Goal: Transaction & Acquisition: Purchase product/service

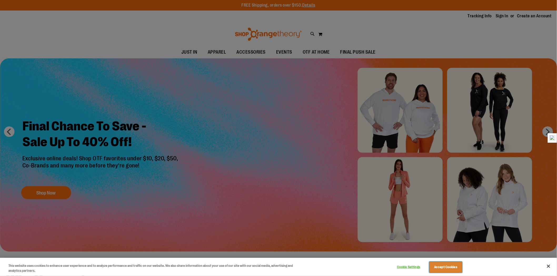
click at [447, 269] on button "Accept Cookies" at bounding box center [445, 267] width 33 height 11
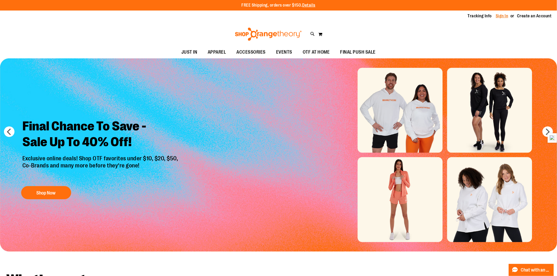
click at [499, 12] on div "Tracking Info Sign In Return to Procurement Create an Account" at bounding box center [278, 16] width 557 height 11
click at [500, 15] on link "Sign In" at bounding box center [502, 16] width 13 height 6
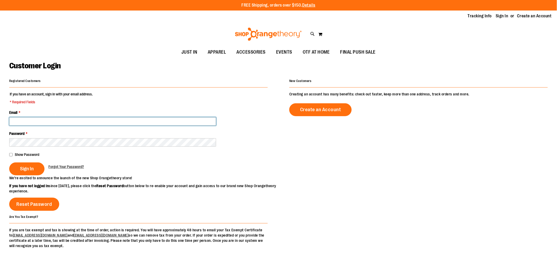
click at [61, 122] on input "Email *" at bounding box center [112, 121] width 207 height 8
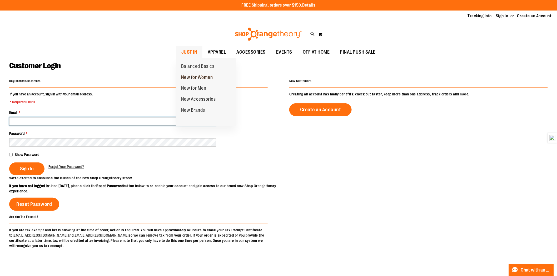
click at [193, 77] on span "New for Women" at bounding box center [197, 78] width 32 height 7
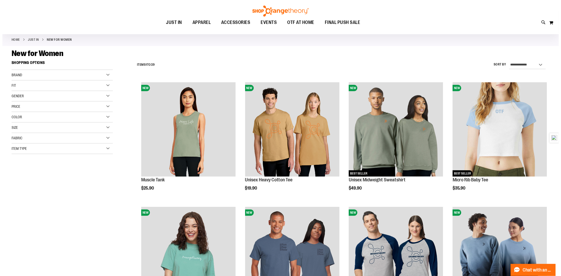
scroll to position [117, 0]
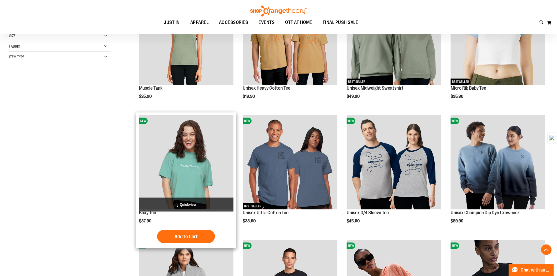
click at [178, 201] on span "Quickview" at bounding box center [186, 205] width 94 height 14
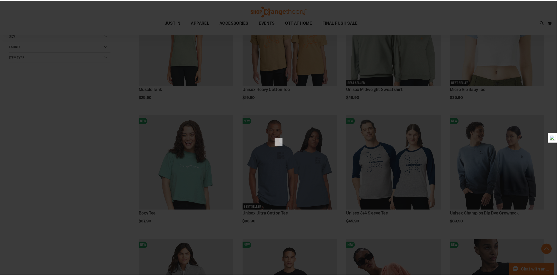
scroll to position [0, 0]
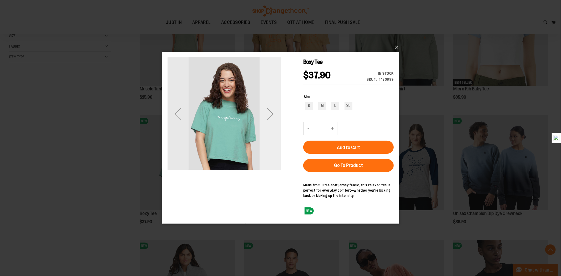
click at [269, 109] on div "Next" at bounding box center [269, 113] width 21 height 21
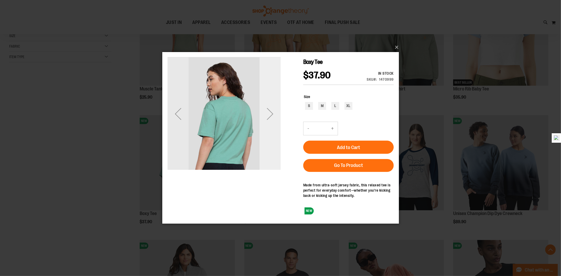
click at [261, 120] on div "Next" at bounding box center [269, 113] width 21 height 21
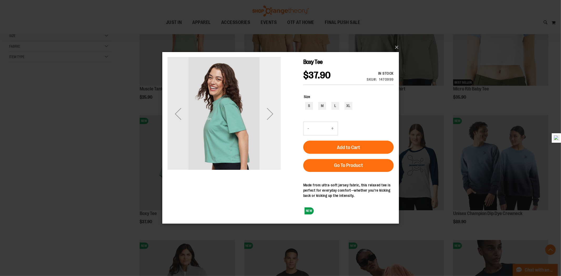
click at [261, 120] on div "Next" at bounding box center [269, 113] width 21 height 21
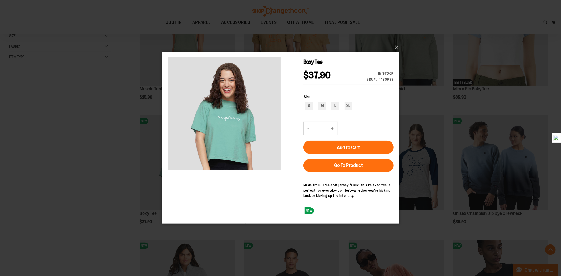
click at [83, 148] on div "×" at bounding box center [280, 138] width 561 height 276
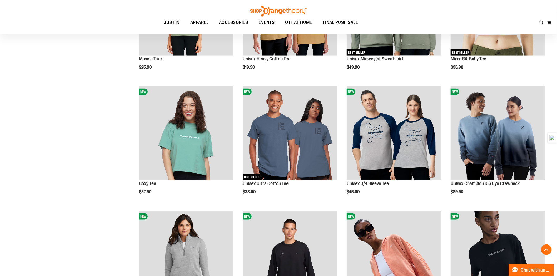
scroll to position [263, 0]
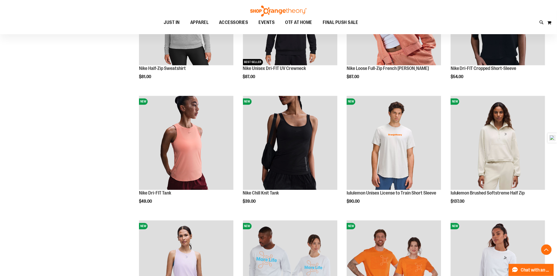
scroll to position [438, 0]
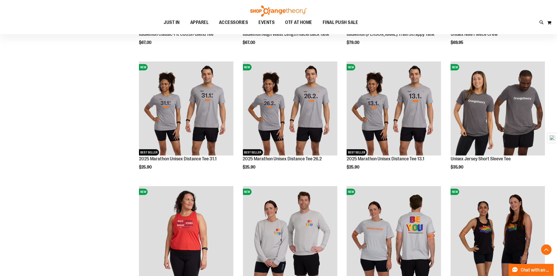
scroll to position [1036, 0]
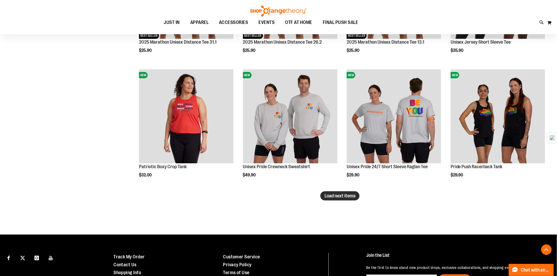
click at [347, 193] on span "Load next items" at bounding box center [339, 195] width 31 height 5
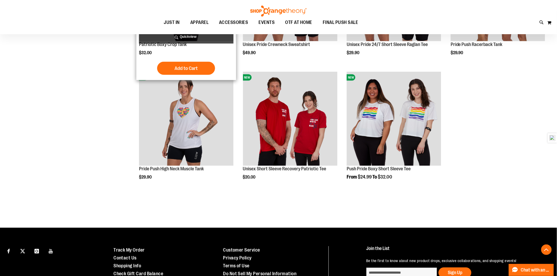
scroll to position [1208, 0]
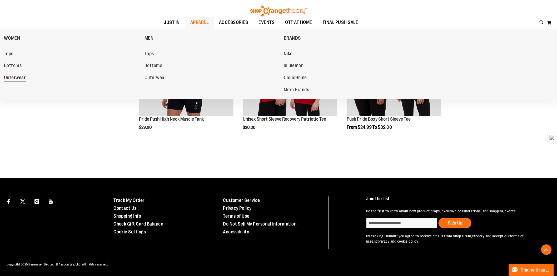
click at [19, 76] on span "Outerwear" at bounding box center [15, 78] width 22 height 7
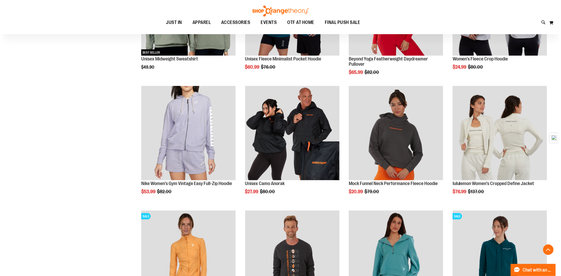
scroll to position [234, 0]
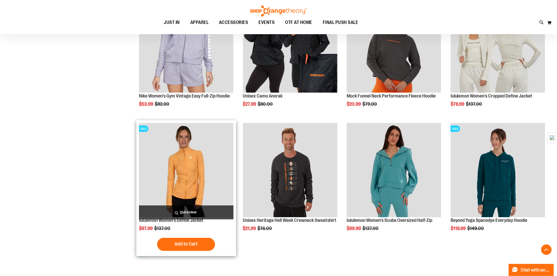
click at [185, 211] on span "Quickview" at bounding box center [186, 213] width 94 height 14
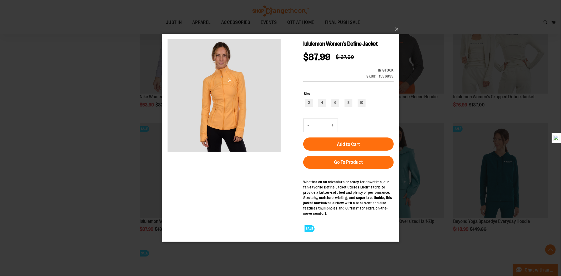
click at [91, 156] on div "×" at bounding box center [280, 138] width 561 height 276
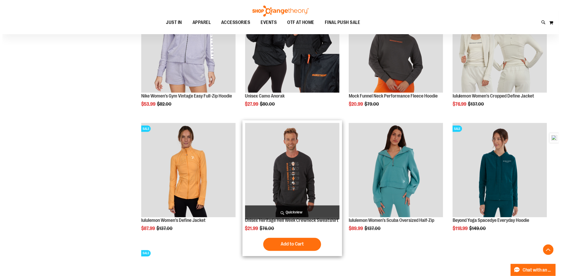
scroll to position [351, 0]
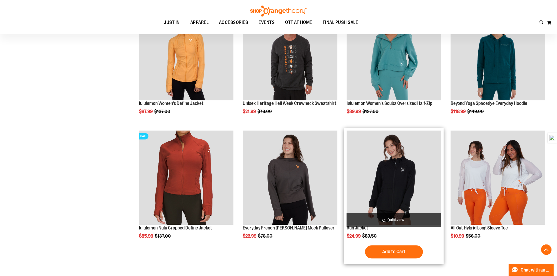
click at [391, 219] on span "Quickview" at bounding box center [394, 220] width 94 height 14
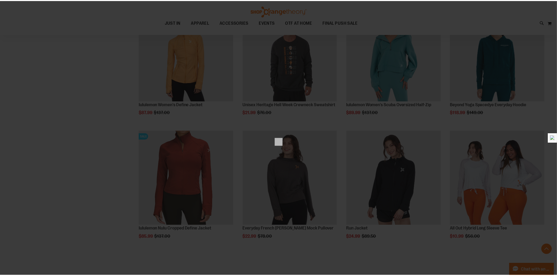
scroll to position [0, 0]
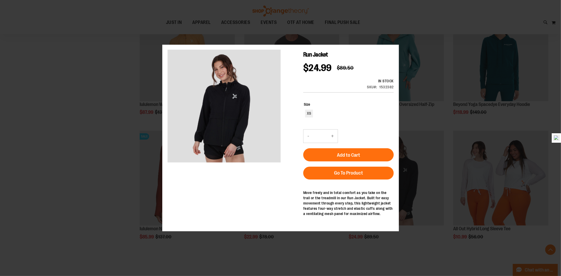
click at [104, 142] on div "×" at bounding box center [280, 138] width 561 height 276
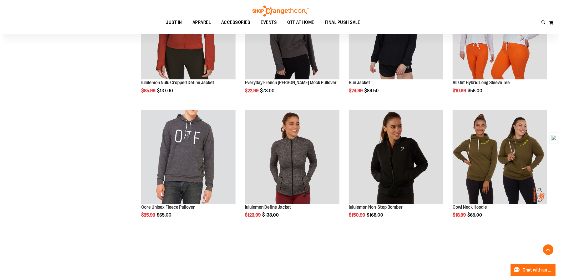
scroll to position [497, 0]
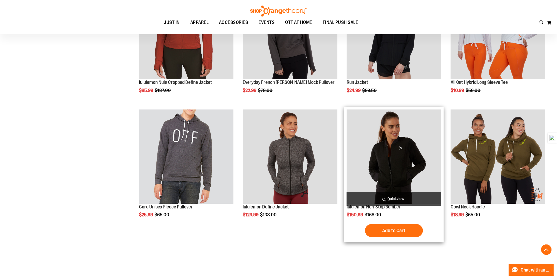
click at [408, 197] on span "Quickview" at bounding box center [394, 199] width 94 height 14
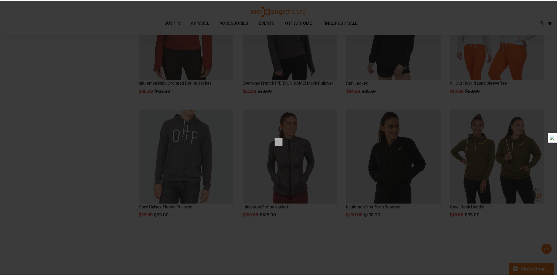
scroll to position [0, 0]
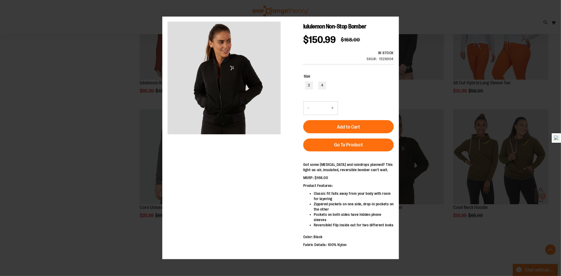
click at [135, 174] on div "×" at bounding box center [280, 138] width 561 height 276
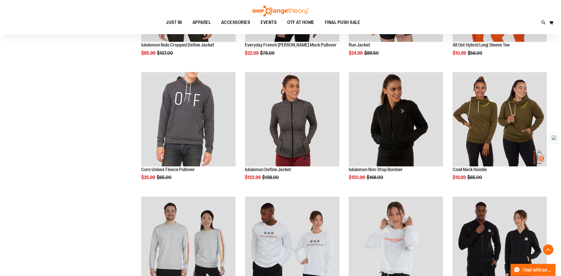
scroll to position [585, 0]
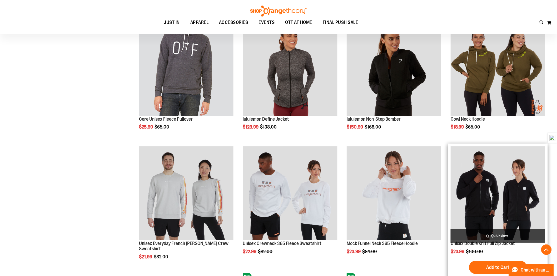
click at [495, 233] on span "Quickview" at bounding box center [498, 236] width 94 height 14
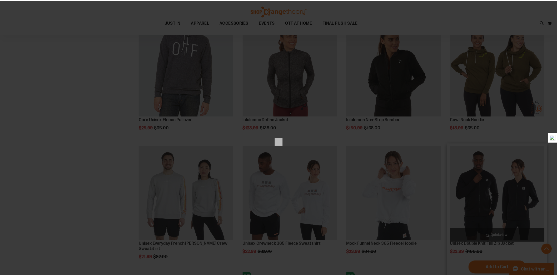
scroll to position [0, 0]
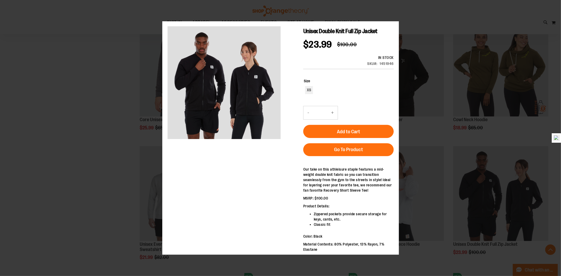
click at [137, 138] on div "×" at bounding box center [280, 138] width 561 height 276
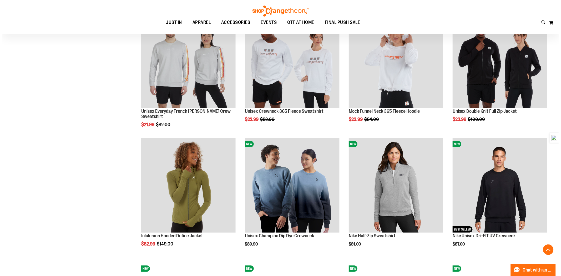
scroll to position [760, 0]
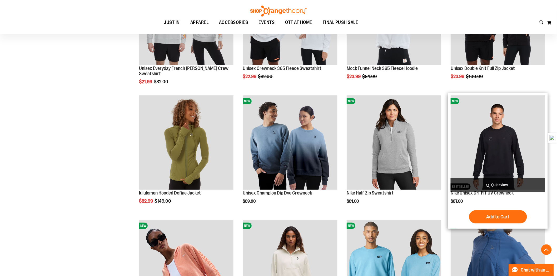
click at [499, 183] on span "Quickview" at bounding box center [498, 185] width 94 height 14
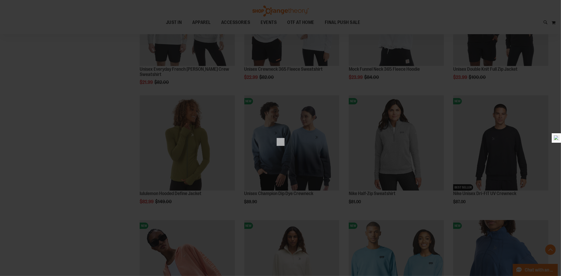
scroll to position [0, 0]
click at [105, 136] on div "×" at bounding box center [280, 138] width 561 height 276
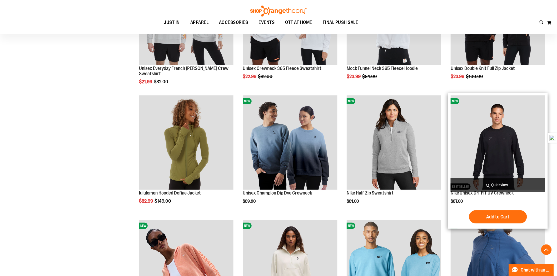
click at [500, 186] on span "Quickview" at bounding box center [498, 185] width 94 height 14
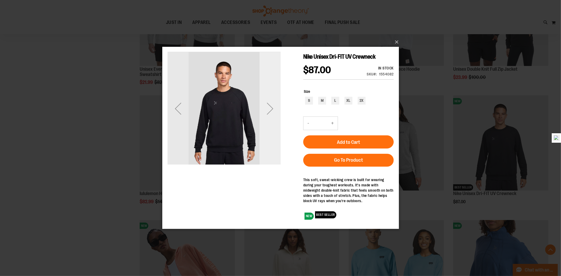
click at [274, 110] on div "Next" at bounding box center [269, 108] width 21 height 21
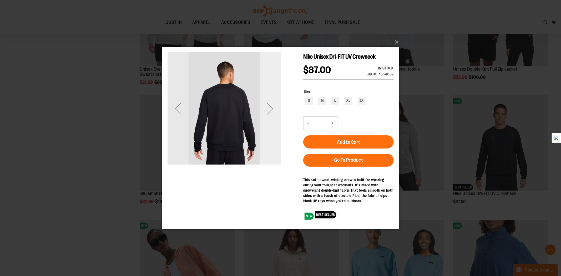
click at [274, 110] on div "Next" at bounding box center [269, 108] width 21 height 21
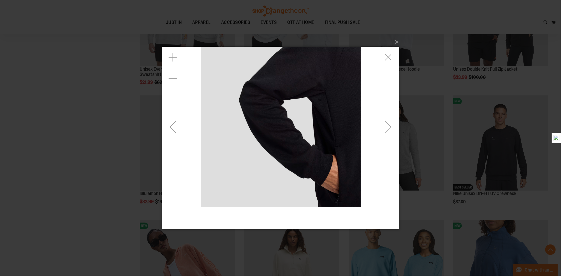
click at [385, 132] on div "Next" at bounding box center [388, 127] width 21 height 21
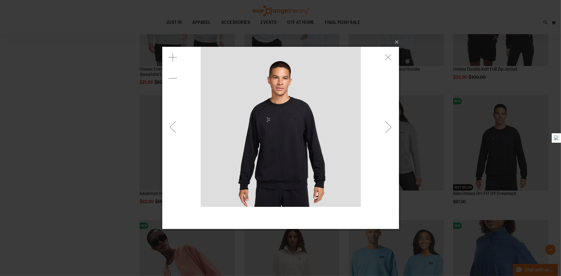
click at [385, 132] on div "Next" at bounding box center [388, 127] width 21 height 21
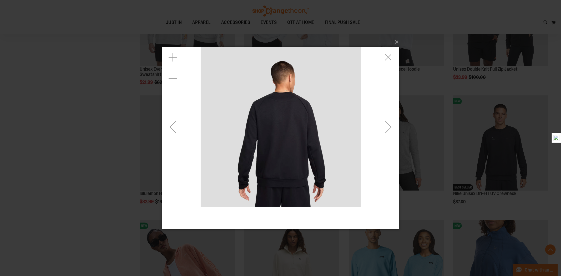
click at [385, 132] on div "Next" at bounding box center [388, 127] width 21 height 21
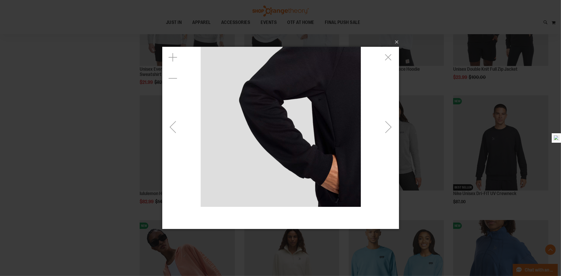
click at [385, 132] on div "Next" at bounding box center [388, 127] width 21 height 21
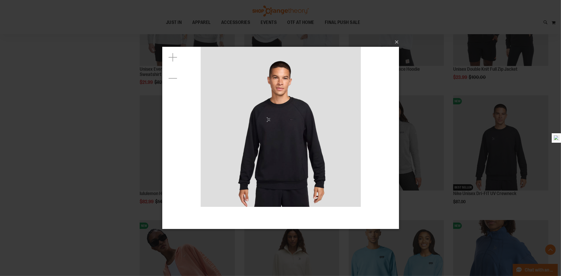
click at [57, 194] on div "×" at bounding box center [280, 138] width 561 height 276
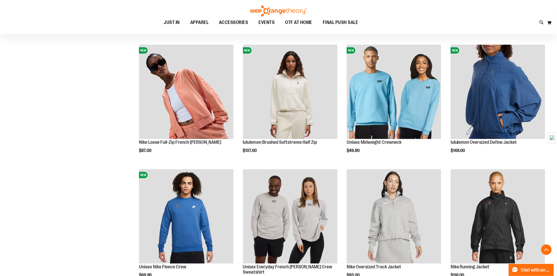
scroll to position [1023, 0]
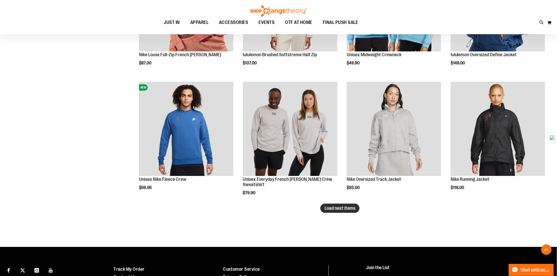
click at [338, 208] on span "Load next items" at bounding box center [339, 208] width 31 height 5
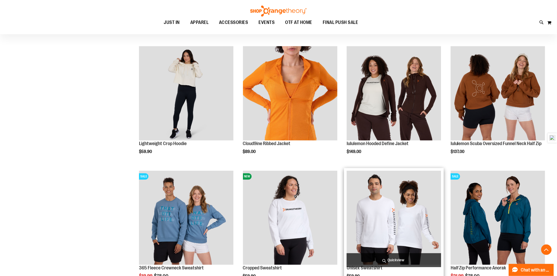
scroll to position [1374, 0]
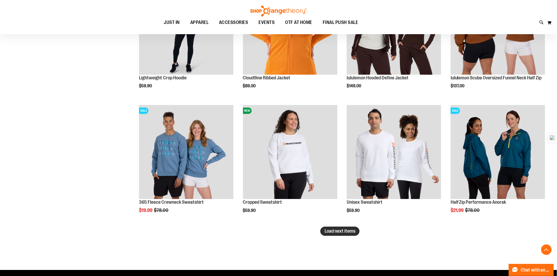
click at [356, 231] on button "Load next items" at bounding box center [339, 231] width 39 height 9
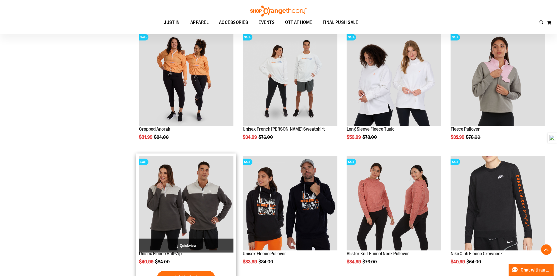
scroll to position [1725, 0]
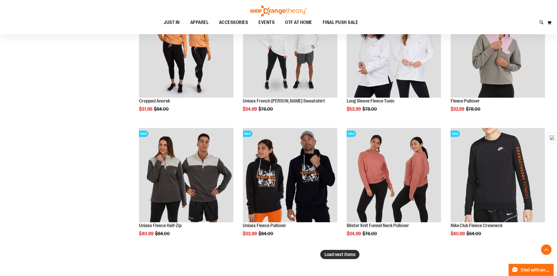
click at [327, 252] on span "Load next items" at bounding box center [339, 254] width 31 height 5
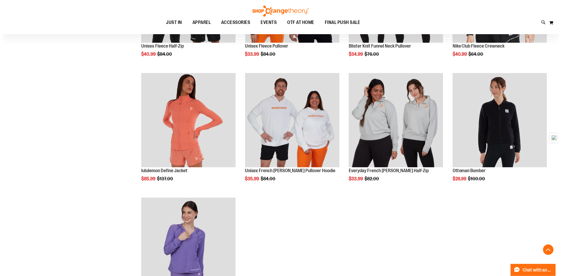
scroll to position [1930, 0]
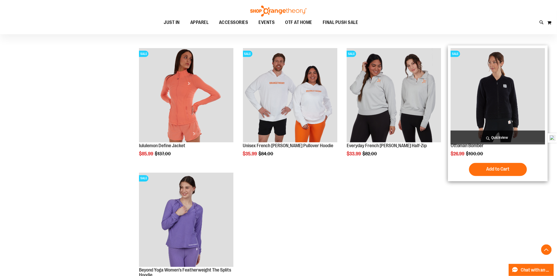
click at [474, 133] on span "Quickview" at bounding box center [498, 138] width 94 height 14
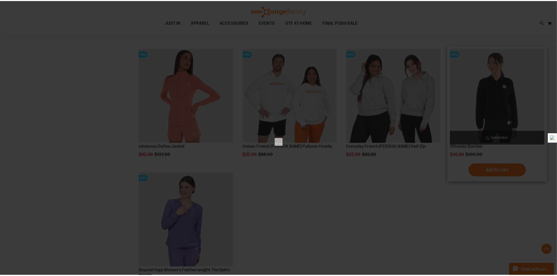
scroll to position [0, 0]
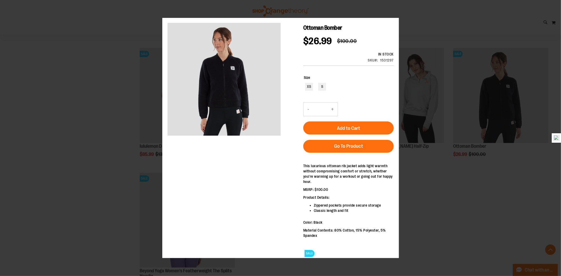
click at [59, 165] on div "×" at bounding box center [280, 138] width 561 height 276
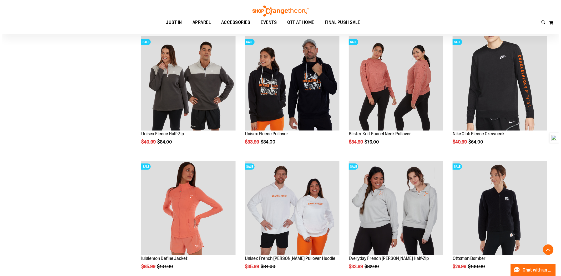
scroll to position [1784, 0]
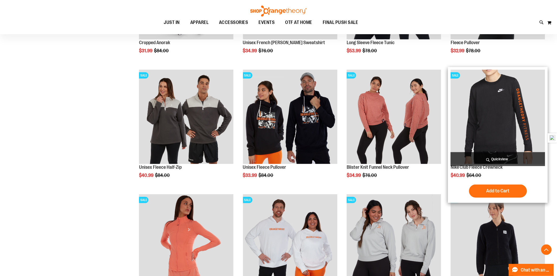
click at [466, 159] on span "Quickview" at bounding box center [498, 159] width 94 height 14
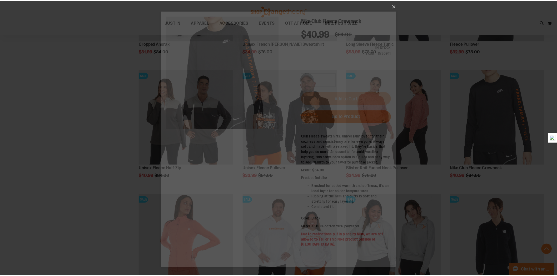
scroll to position [0, 0]
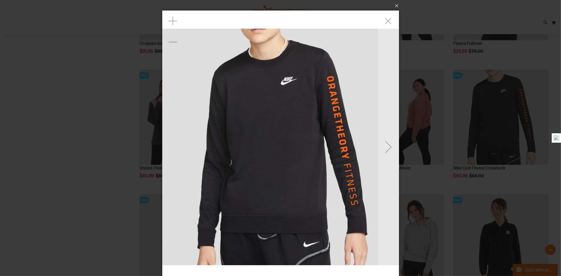
click at [369, 145] on img "carousel" at bounding box center [280, 147] width 237 height 237
click at [385, 146] on div "Next" at bounding box center [388, 147] width 21 height 21
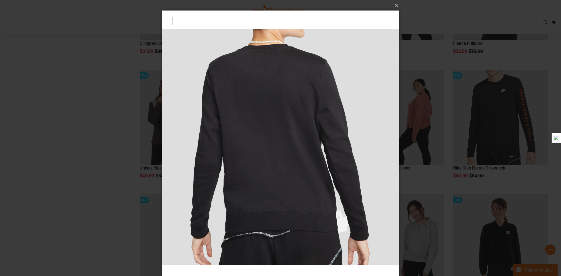
click at [76, 151] on div "×" at bounding box center [280, 138] width 561 height 276
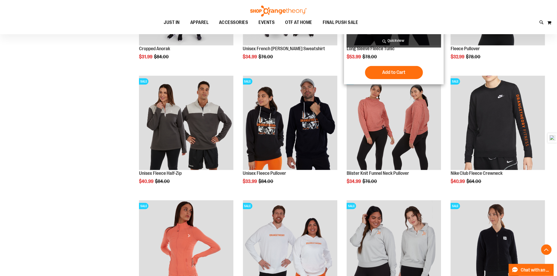
scroll to position [1637, 0]
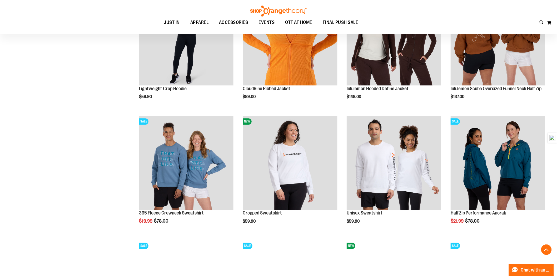
scroll to position [1345, 0]
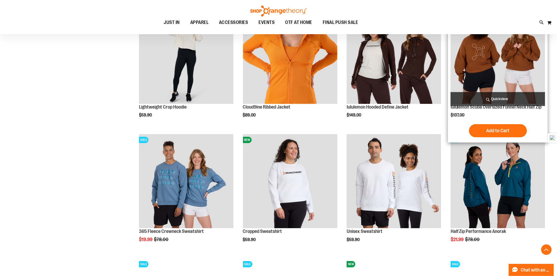
scroll to position [1111, 0]
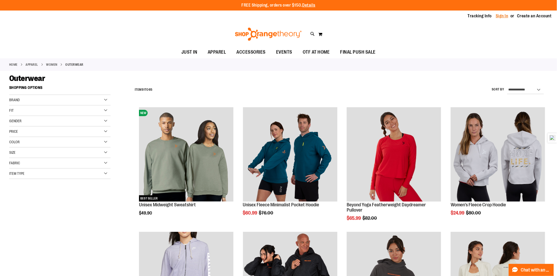
click at [506, 15] on link "Sign In" at bounding box center [502, 16] width 13 height 6
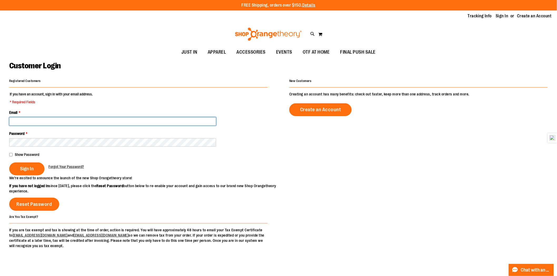
click at [59, 121] on input "Email *" at bounding box center [112, 121] width 207 height 8
type input "**********"
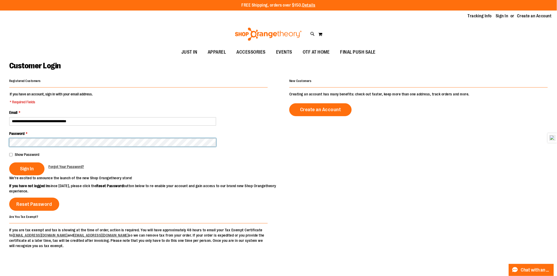
click at [9, 163] on button "Sign In" at bounding box center [26, 169] width 35 height 13
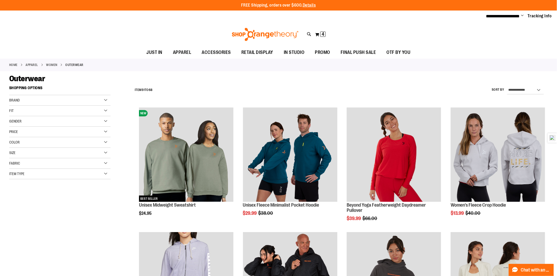
click at [522, 16] on span "Change" at bounding box center [522, 15] width 3 height 5
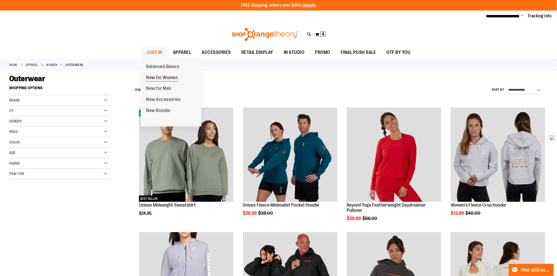
click at [157, 78] on span "New for Women" at bounding box center [162, 78] width 32 height 7
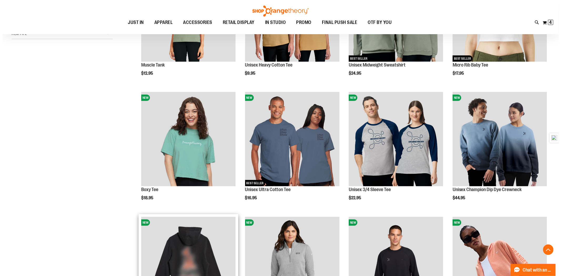
scroll to position [175, 0]
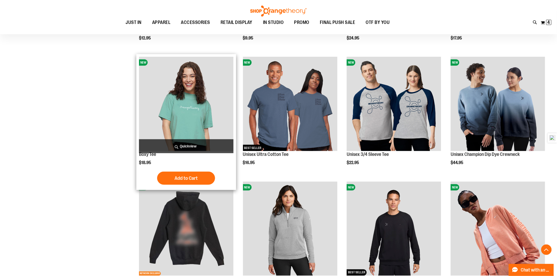
click at [190, 152] on span "Quickview" at bounding box center [186, 146] width 94 height 14
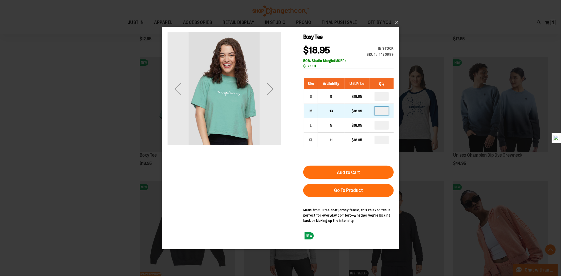
drag, startPoint x: 382, startPoint y: 112, endPoint x: 351, endPoint y: 115, distance: 31.4
click at [351, 115] on tr "M 13 $18.95" at bounding box center [349, 111] width 90 height 14
type input "*"
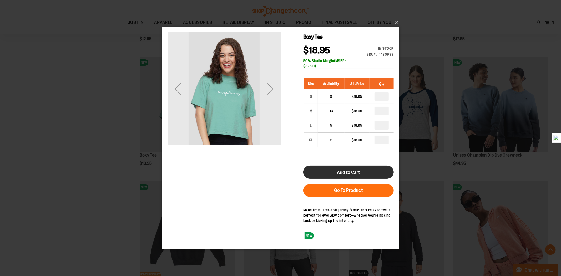
click at [355, 172] on span "Add to Cart" at bounding box center [348, 172] width 23 height 6
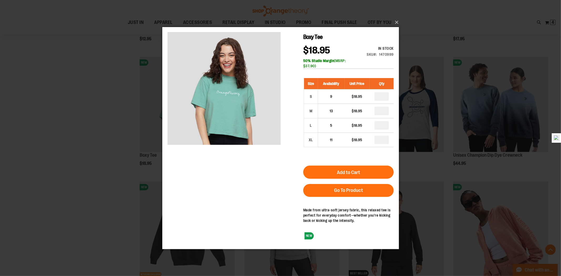
click at [40, 158] on div "×" at bounding box center [280, 138] width 561 height 276
click at [51, 136] on div "×" at bounding box center [280, 138] width 561 height 276
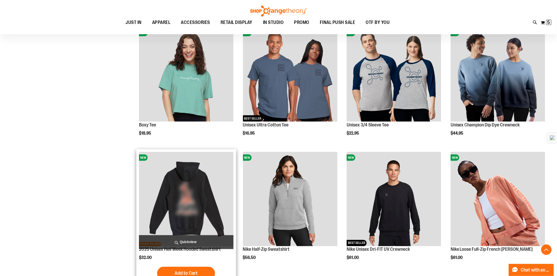
scroll to position [179, 0]
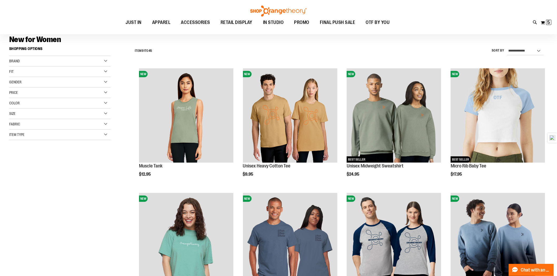
scroll to position [33, 0]
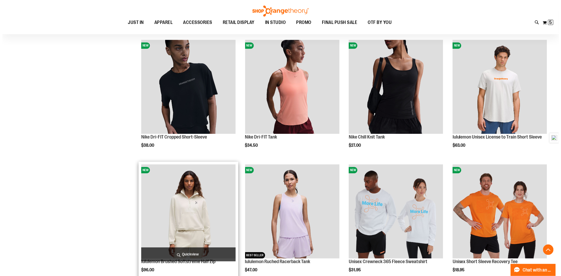
scroll to position [588, 0]
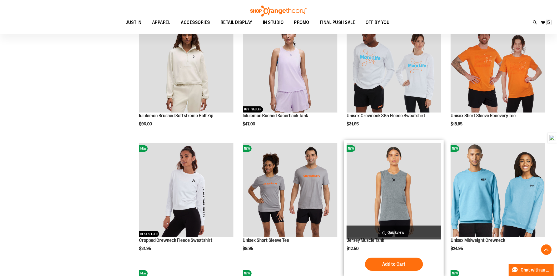
click at [387, 233] on span "Quickview" at bounding box center [394, 233] width 94 height 14
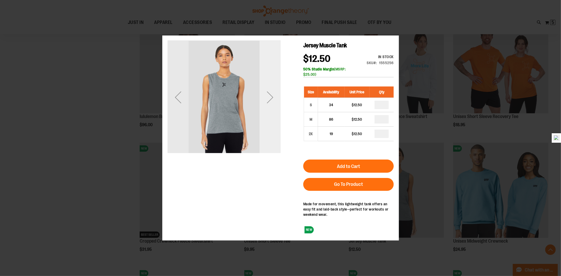
click at [267, 114] on div "Next" at bounding box center [269, 97] width 21 height 113
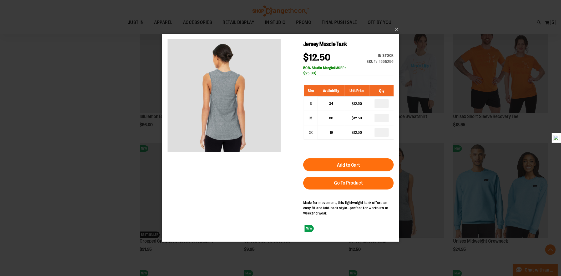
click at [110, 129] on div "×" at bounding box center [280, 138] width 561 height 276
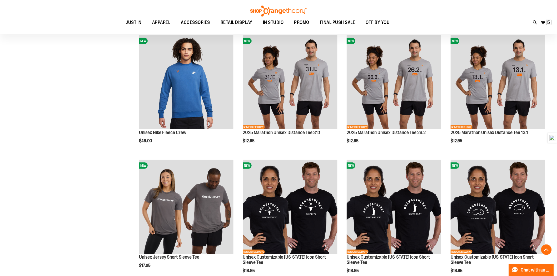
scroll to position [998, 0]
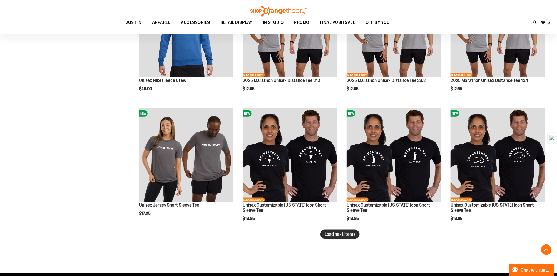
click at [332, 237] on span "Load next items" at bounding box center [339, 234] width 31 height 5
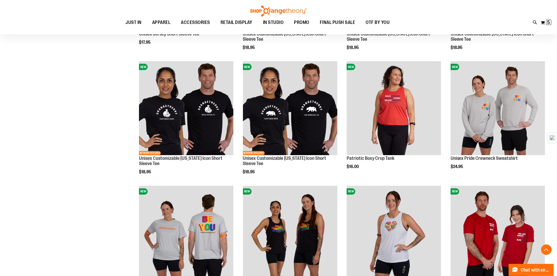
scroll to position [1030, 0]
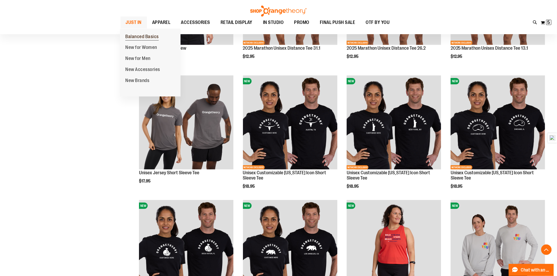
click at [141, 35] on span "Balanced Basics" at bounding box center [141, 37] width 33 height 7
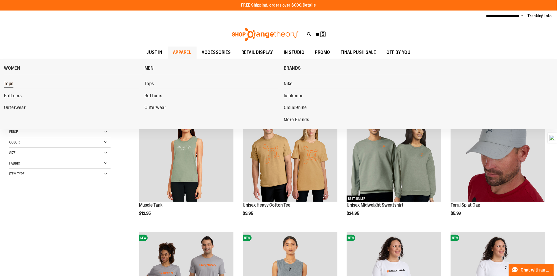
click at [7, 83] on span "Tops" at bounding box center [8, 84] width 9 height 7
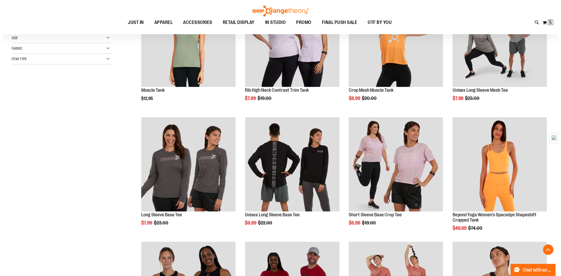
scroll to position [146, 0]
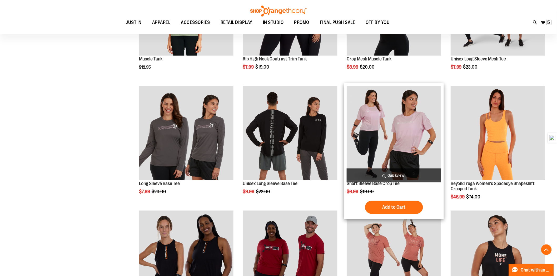
click at [414, 170] on span "Quickview" at bounding box center [394, 176] width 94 height 14
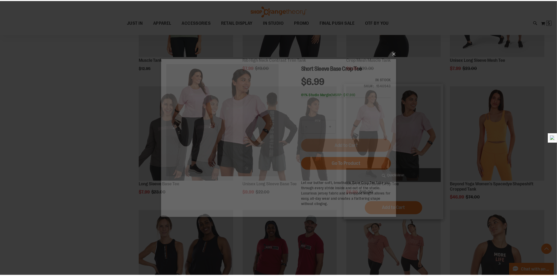
scroll to position [0, 0]
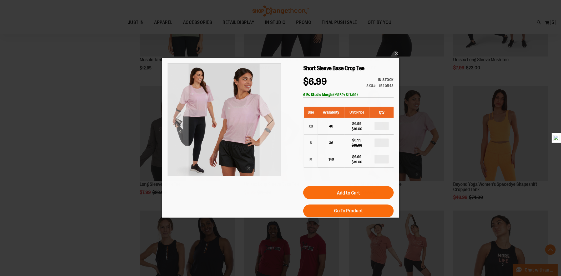
click at [267, 119] on div "Next" at bounding box center [269, 119] width 21 height 21
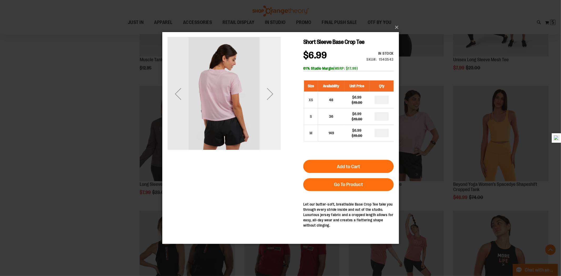
click at [267, 113] on div "Next" at bounding box center [269, 93] width 21 height 113
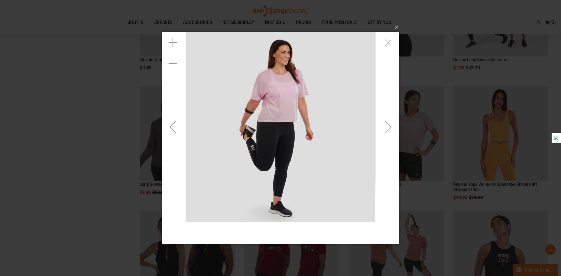
click at [383, 128] on div "Next" at bounding box center [388, 126] width 21 height 21
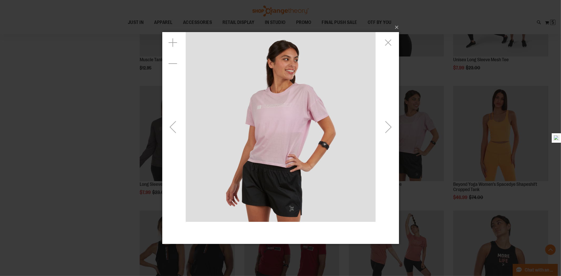
click at [393, 129] on div "Next" at bounding box center [388, 126] width 21 height 21
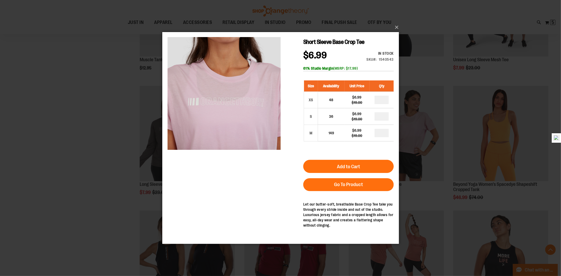
click at [94, 91] on div "×" at bounding box center [280, 138] width 561 height 276
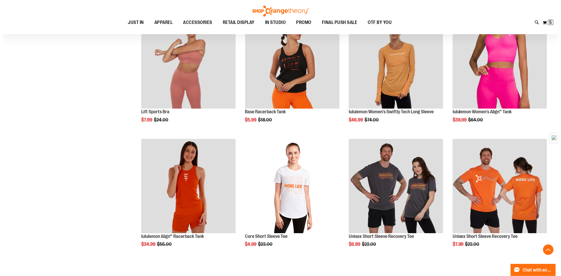
scroll to position [468, 0]
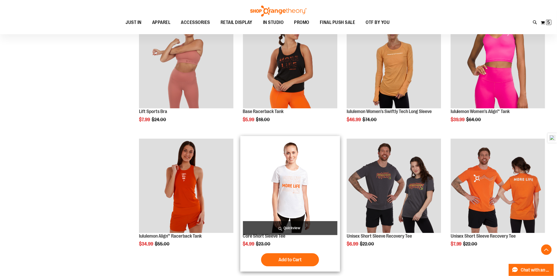
click at [278, 224] on span "Quickview" at bounding box center [290, 228] width 94 height 14
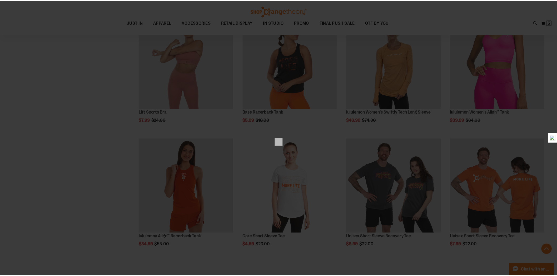
scroll to position [0, 0]
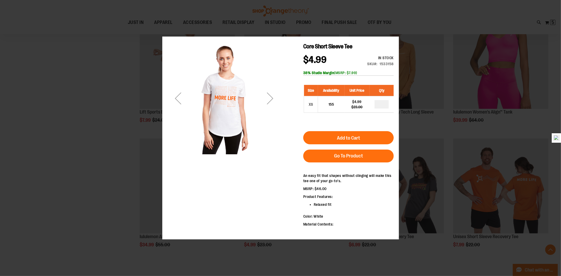
click at [277, 118] on div "Next" at bounding box center [269, 98] width 21 height 113
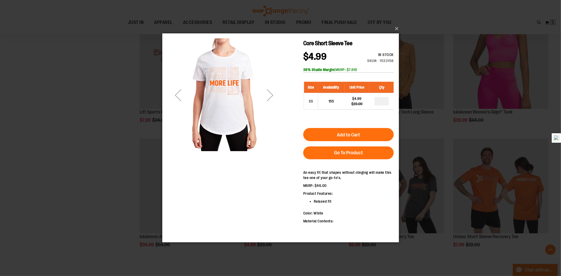
click at [266, 89] on div "Next" at bounding box center [269, 95] width 21 height 21
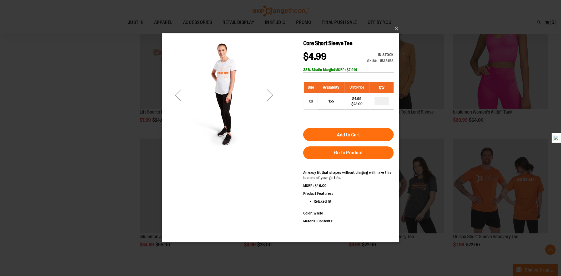
click at [266, 89] on div "Next" at bounding box center [269, 95] width 21 height 21
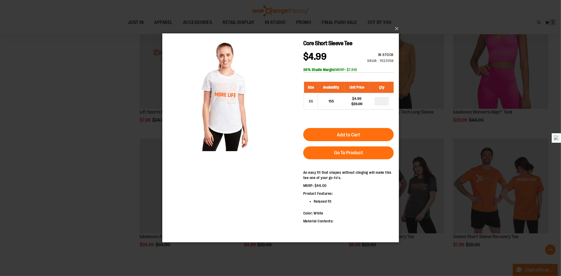
click at [99, 138] on div "×" at bounding box center [280, 138] width 561 height 276
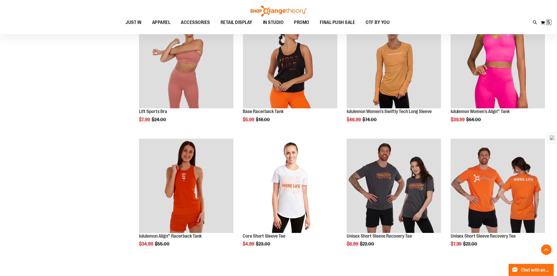
scroll to position [614, 0]
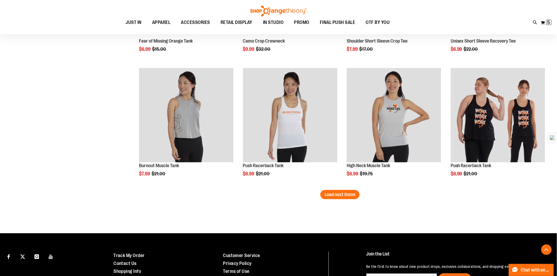
scroll to position [1082, 0]
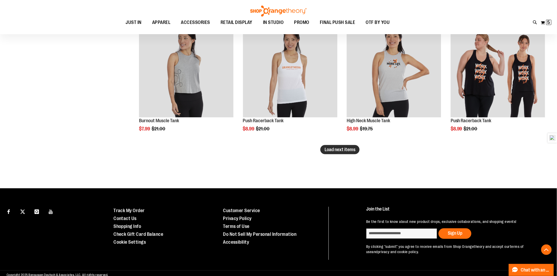
click at [349, 153] on button "Load next items" at bounding box center [339, 149] width 39 height 9
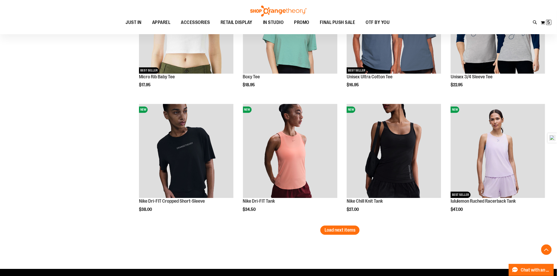
scroll to position [1404, 0]
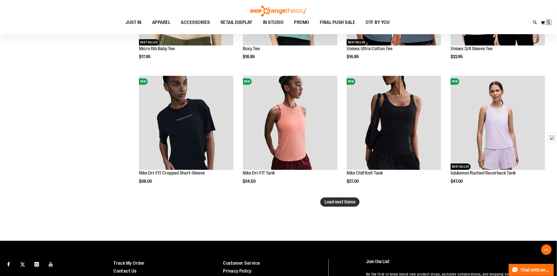
click at [353, 200] on span "Load next items" at bounding box center [339, 201] width 31 height 5
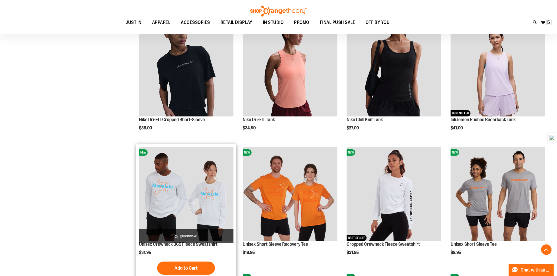
scroll to position [1520, 0]
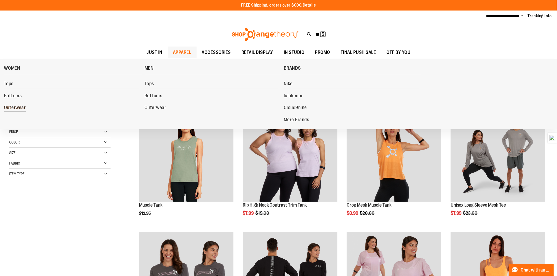
click at [17, 107] on span "Outerwear" at bounding box center [15, 108] width 22 height 7
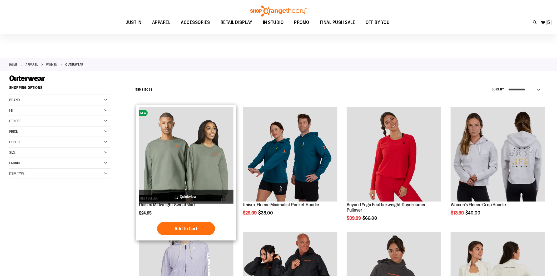
scroll to position [117, 0]
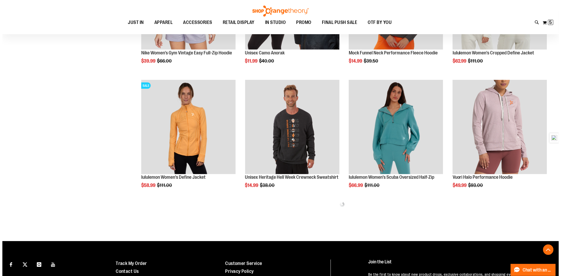
scroll to position [322, 0]
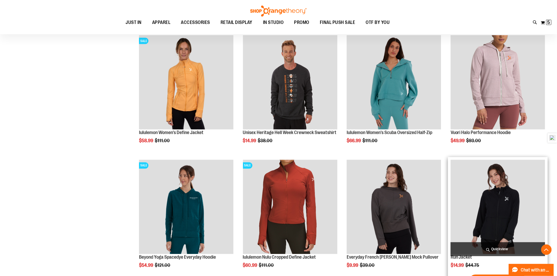
click at [490, 248] on span "Quickview" at bounding box center [498, 250] width 94 height 14
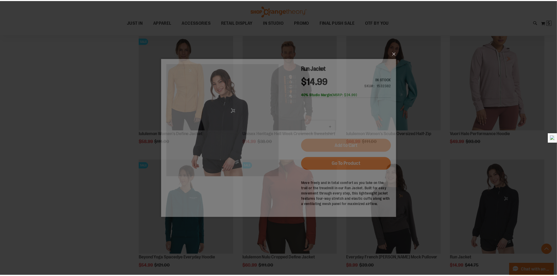
scroll to position [0, 0]
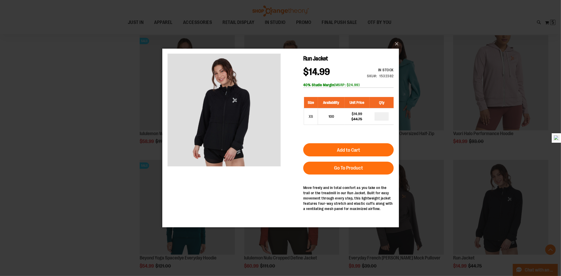
click at [132, 166] on div "×" at bounding box center [280, 138] width 561 height 276
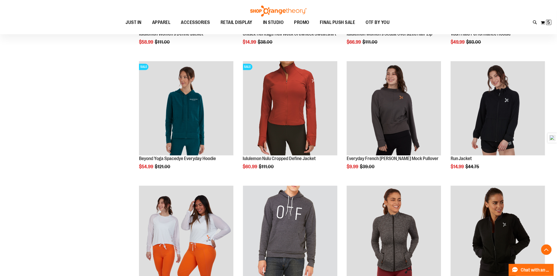
scroll to position [380, 0]
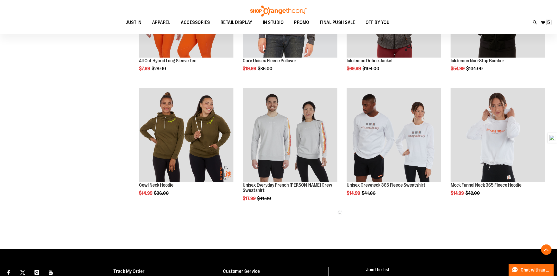
scroll to position [702, 0]
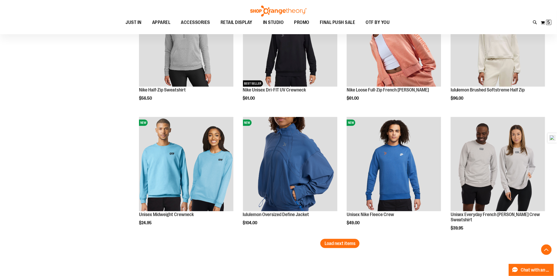
scroll to position [1023, 0]
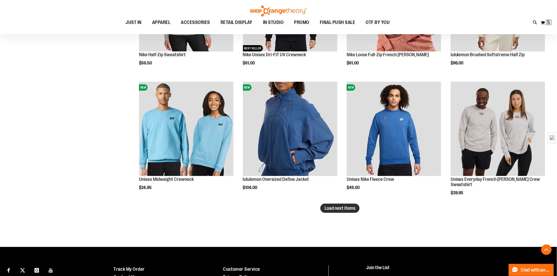
click at [347, 210] on span "Load next items" at bounding box center [339, 208] width 31 height 5
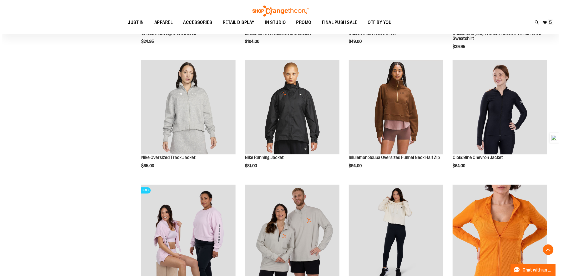
scroll to position [1257, 0]
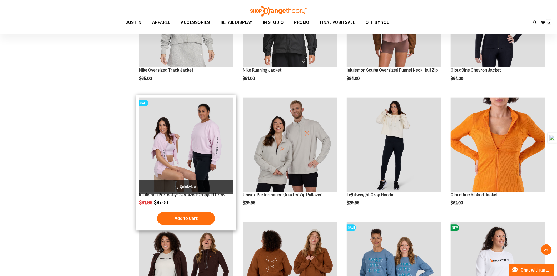
click at [203, 183] on span "Quickview" at bounding box center [186, 187] width 94 height 14
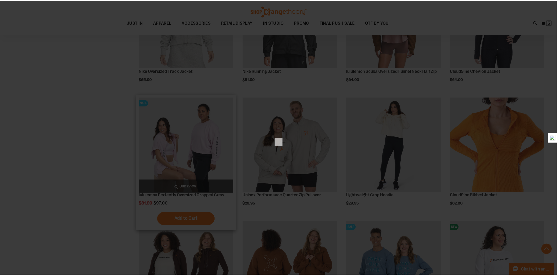
scroll to position [0, 0]
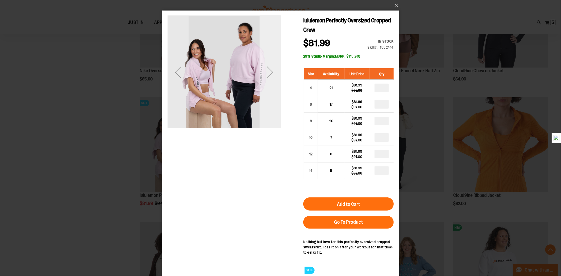
click at [273, 86] on div "Next" at bounding box center [269, 72] width 21 height 113
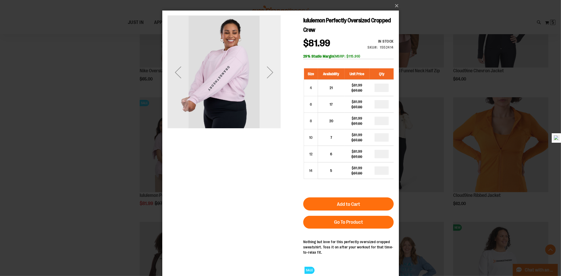
click at [273, 86] on div "Next" at bounding box center [269, 72] width 21 height 113
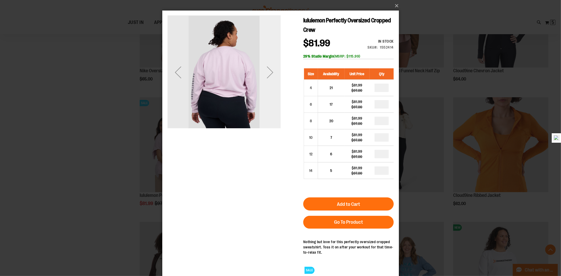
click at [273, 86] on div "Next" at bounding box center [269, 72] width 21 height 113
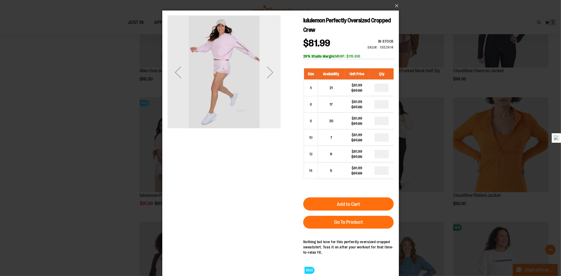
click at [273, 86] on div "Next" at bounding box center [269, 72] width 21 height 113
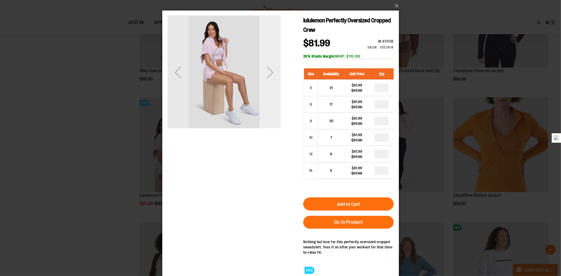
click at [273, 86] on div "Next" at bounding box center [269, 72] width 21 height 113
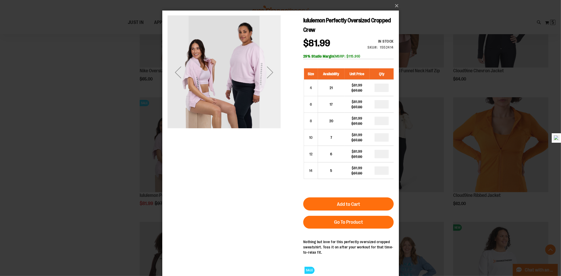
click at [273, 86] on div "Next" at bounding box center [269, 72] width 21 height 113
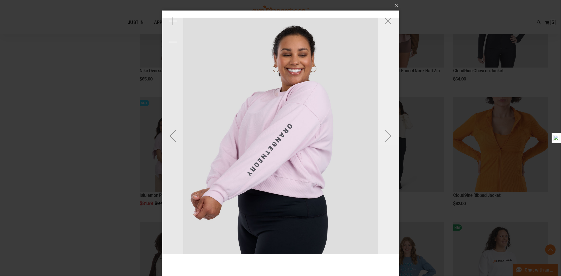
click at [388, 128] on div "Next" at bounding box center [388, 136] width 21 height 21
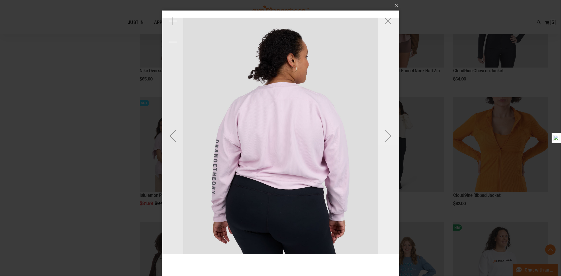
click at [388, 128] on div "Next" at bounding box center [388, 136] width 21 height 21
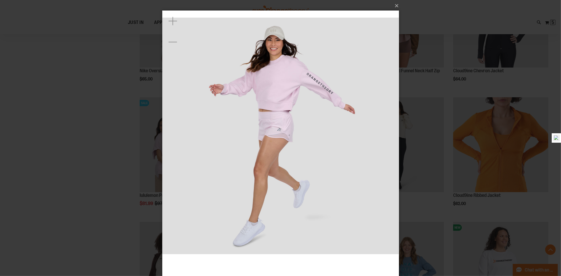
click at [71, 133] on div "×" at bounding box center [280, 138] width 561 height 276
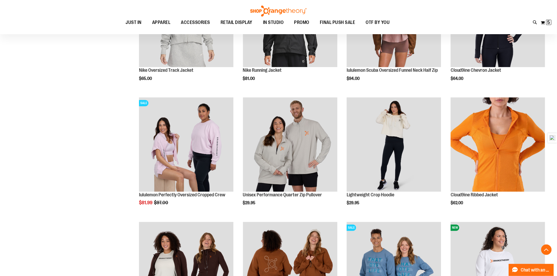
scroll to position [1345, 0]
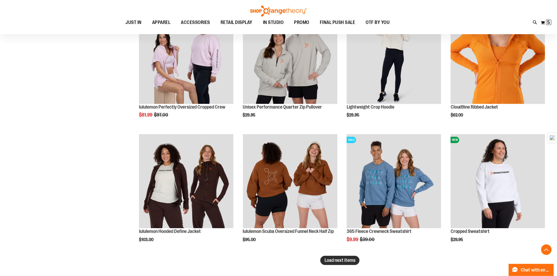
click at [332, 262] on span "Load next items" at bounding box center [339, 260] width 31 height 5
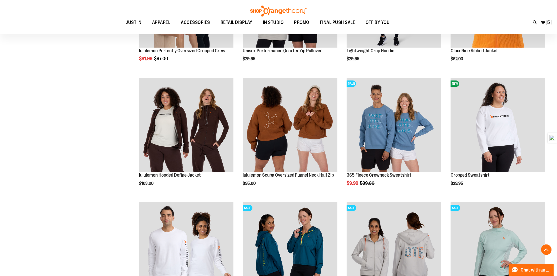
scroll to position [1345, 0]
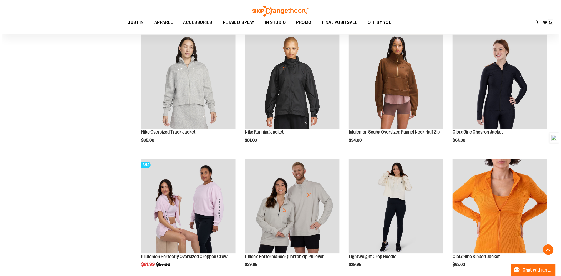
scroll to position [1257, 0]
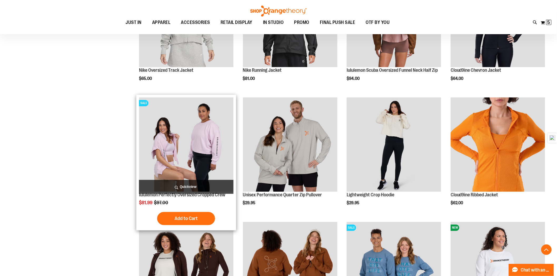
click at [209, 187] on span "Quickview" at bounding box center [186, 187] width 94 height 14
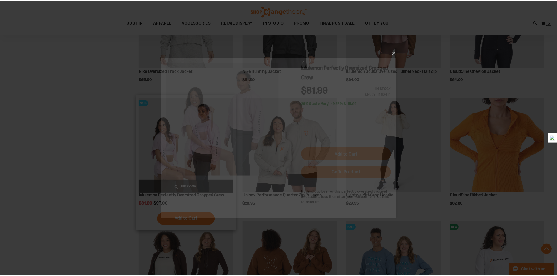
scroll to position [0, 0]
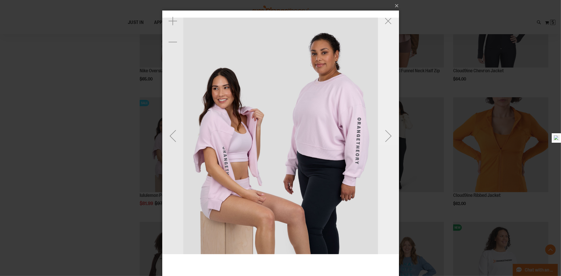
click at [387, 130] on div "Next" at bounding box center [388, 136] width 21 height 21
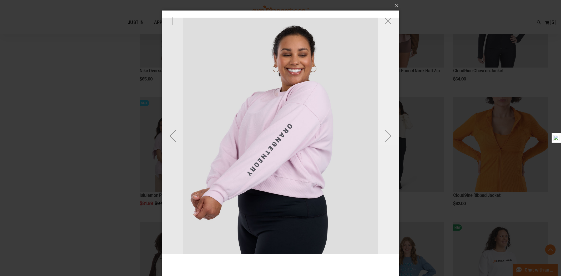
click at [387, 130] on div "Next" at bounding box center [388, 136] width 21 height 21
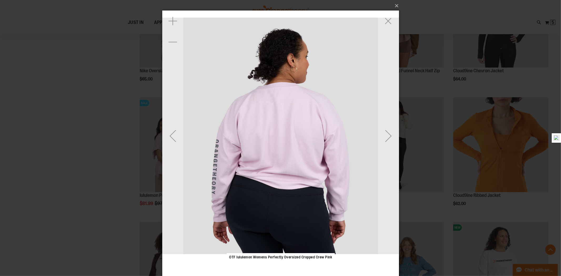
click at [227, 152] on img "carousel" at bounding box center [280, 136] width 237 height 237
click at [378, 139] on div "Next" at bounding box center [388, 136] width 21 height 21
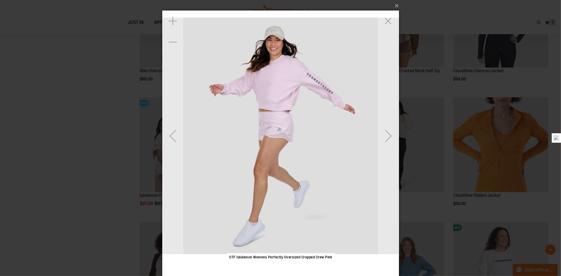
click at [268, 88] on img "carousel" at bounding box center [280, 136] width 237 height 237
click at [387, 117] on div "Next" at bounding box center [388, 136] width 21 height 251
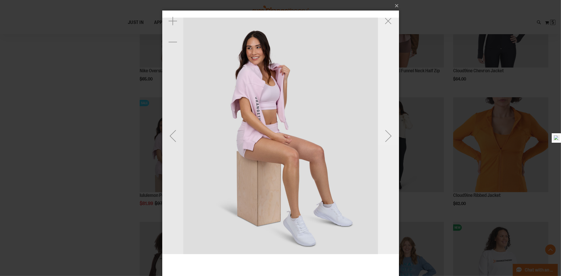
click at [387, 117] on div "Next" at bounding box center [388, 136] width 21 height 251
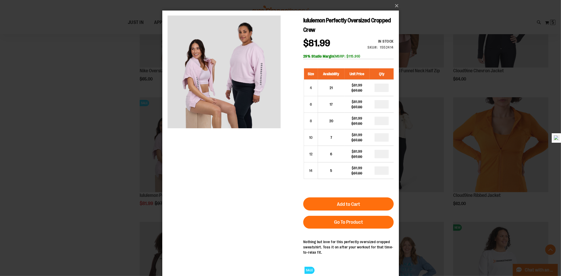
click at [105, 183] on div "×" at bounding box center [280, 138] width 561 height 276
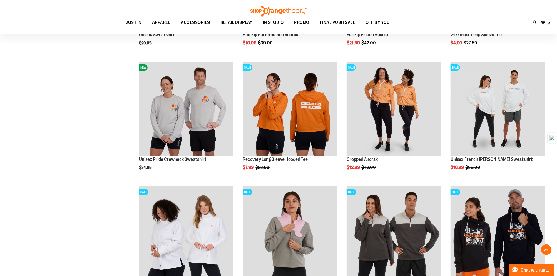
scroll to position [1754, 0]
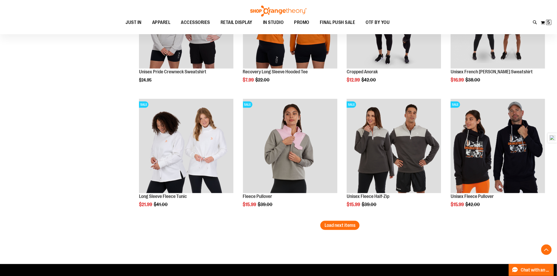
click at [340, 223] on span "Load next items" at bounding box center [339, 225] width 31 height 5
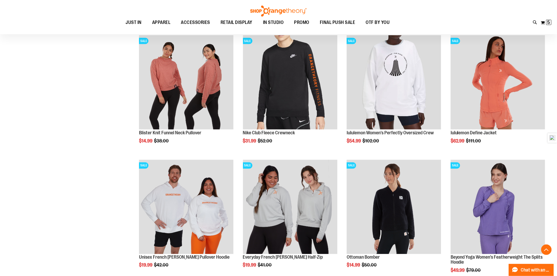
scroll to position [2017, 0]
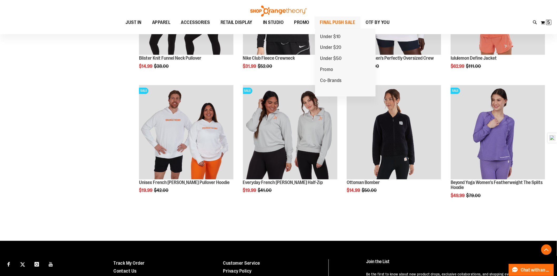
click at [326, 22] on span "FINAL PUSH SALE" at bounding box center [338, 23] width 36 height 12
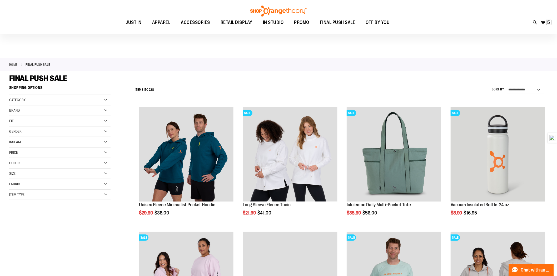
scroll to position [58, 0]
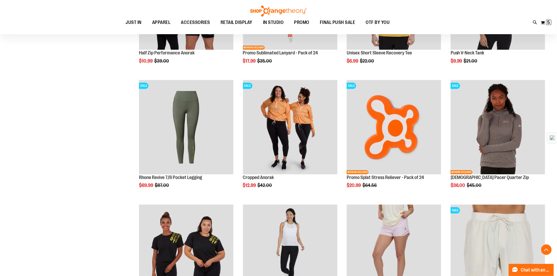
scroll to position [614, 0]
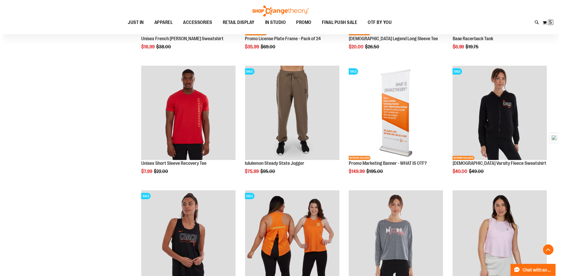
scroll to position [919, 0]
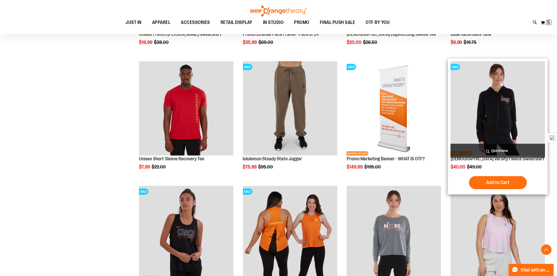
click at [495, 148] on span "Quickview" at bounding box center [498, 151] width 94 height 14
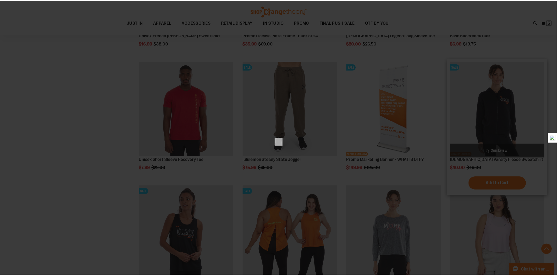
scroll to position [0, 0]
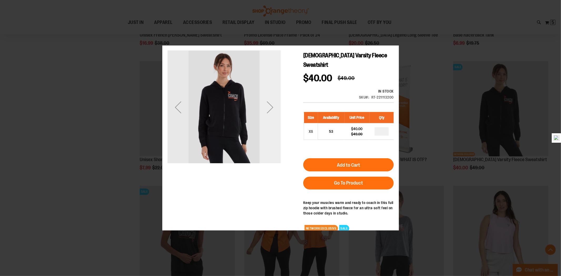
click at [268, 132] on div "Next" at bounding box center [269, 107] width 21 height 113
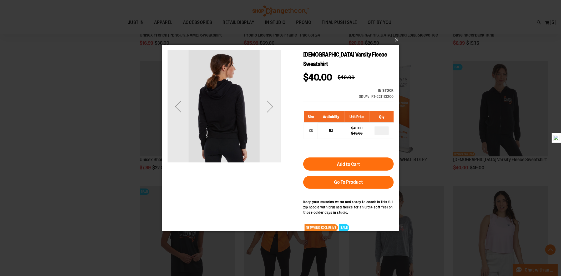
click at [268, 131] on div "Next" at bounding box center [269, 106] width 21 height 113
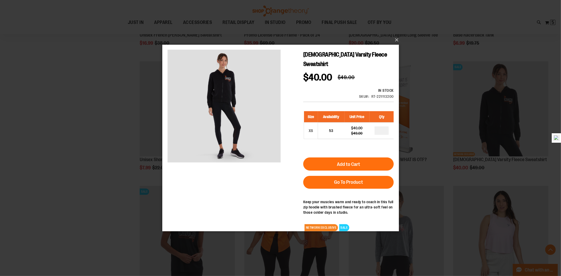
click at [95, 153] on div "×" at bounding box center [280, 138] width 561 height 276
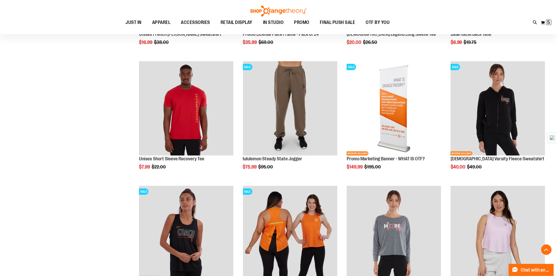
scroll to position [1036, 0]
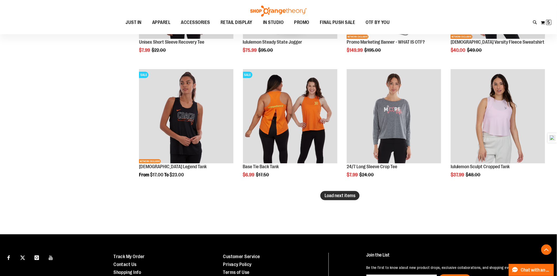
click at [341, 196] on span "Load next items" at bounding box center [339, 195] width 31 height 5
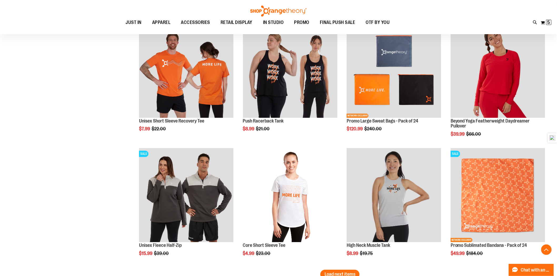
scroll to position [1357, 0]
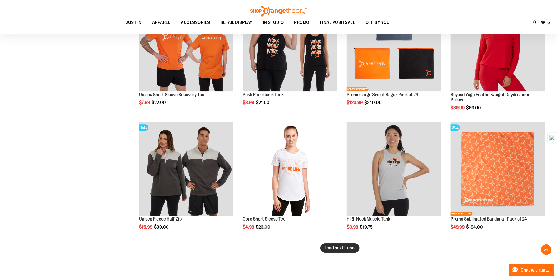
click at [353, 248] on span "Load next items" at bounding box center [339, 248] width 31 height 5
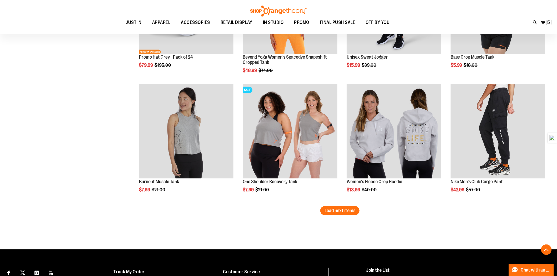
scroll to position [1825, 0]
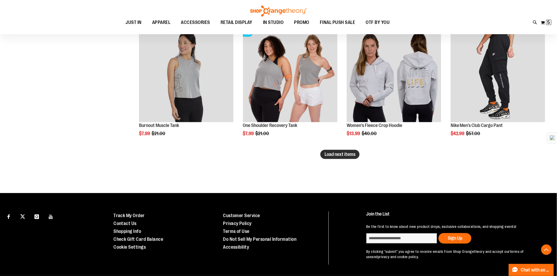
click at [347, 157] on button "Load next items" at bounding box center [339, 154] width 39 height 9
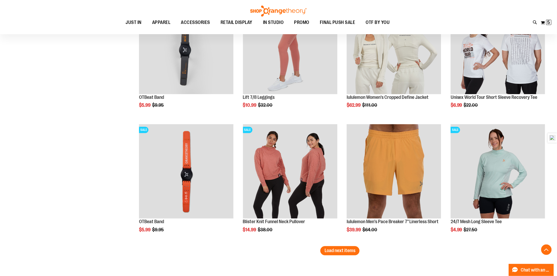
scroll to position [2147, 0]
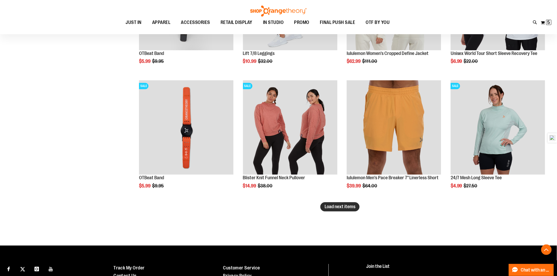
click at [333, 210] on button "Load next items" at bounding box center [339, 206] width 39 height 9
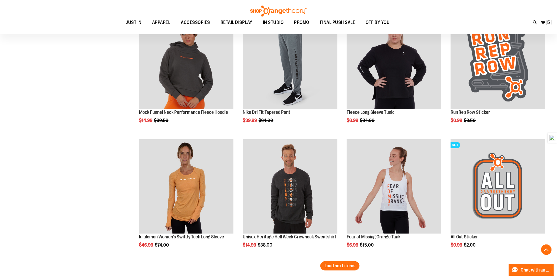
scroll to position [2527, 0]
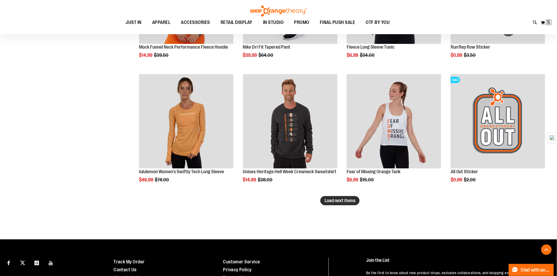
click at [322, 203] on button "Load next items" at bounding box center [339, 200] width 39 height 9
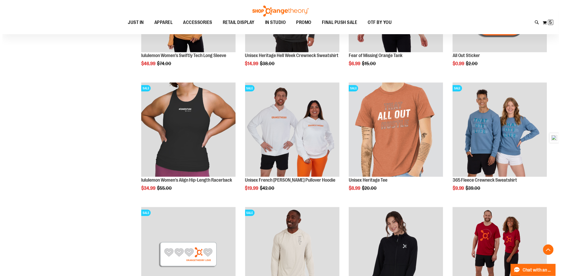
scroll to position [2703, 0]
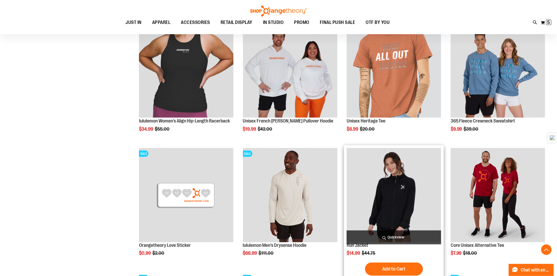
click at [391, 233] on span "Quickview" at bounding box center [394, 238] width 94 height 14
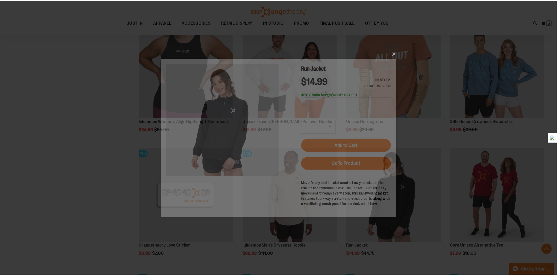
scroll to position [0, 0]
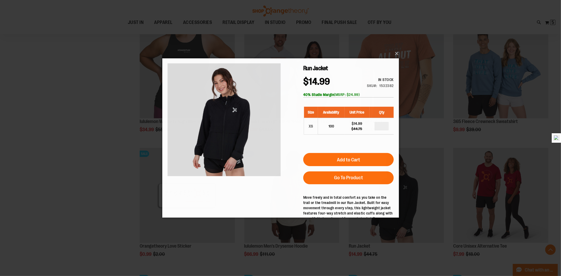
click at [85, 144] on div "×" at bounding box center [280, 138] width 561 height 276
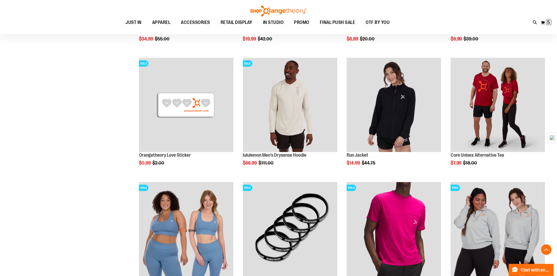
scroll to position [2849, 0]
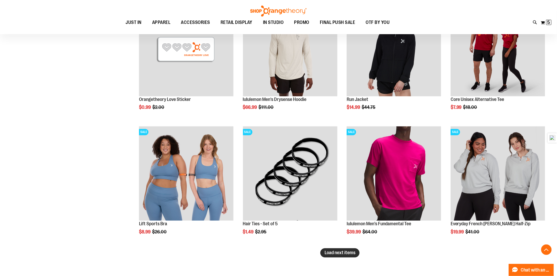
click at [341, 252] on span "Load next items" at bounding box center [339, 253] width 31 height 5
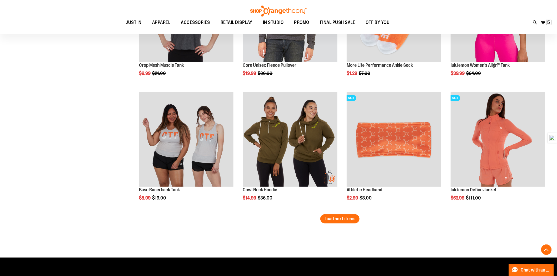
scroll to position [3258, 0]
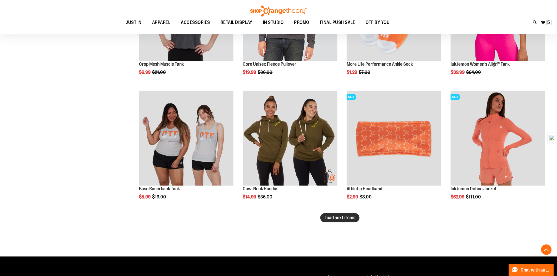
click at [340, 219] on span "Load next items" at bounding box center [339, 217] width 31 height 5
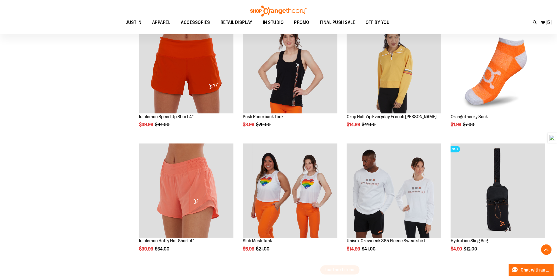
scroll to position [3609, 0]
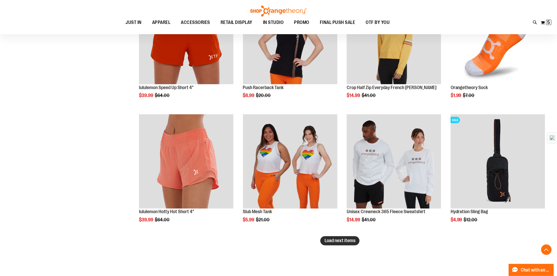
click at [345, 244] on button "Load next items" at bounding box center [339, 241] width 39 height 9
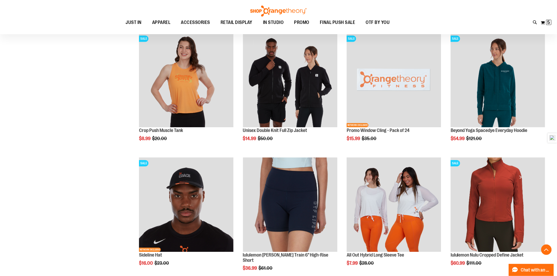
scroll to position [4019, 0]
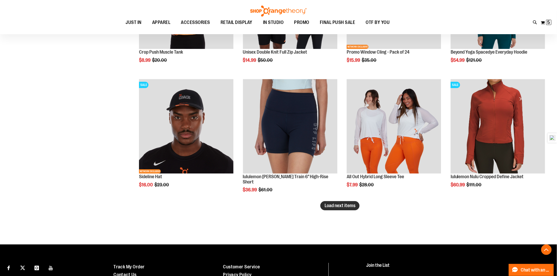
click at [340, 206] on span "Load next items" at bounding box center [339, 205] width 31 height 5
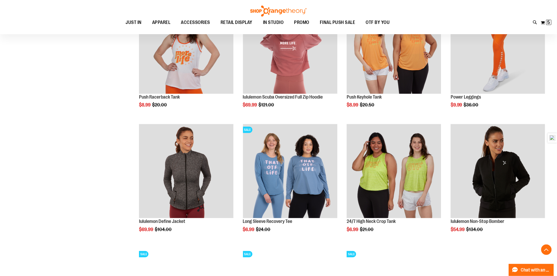
scroll to position [4340, 0]
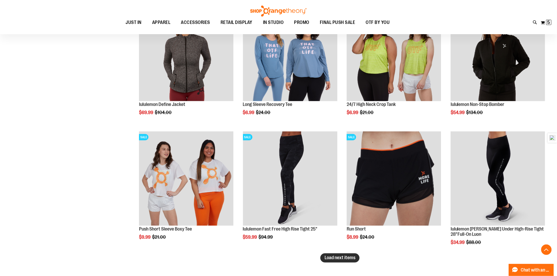
click at [347, 259] on span "Load next items" at bounding box center [339, 258] width 31 height 5
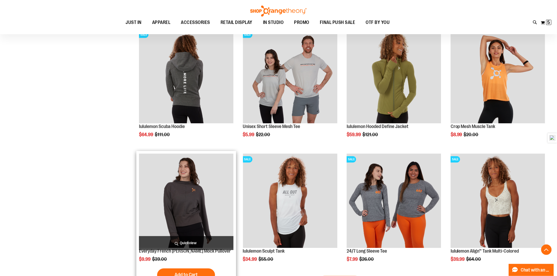
scroll to position [4720, 0]
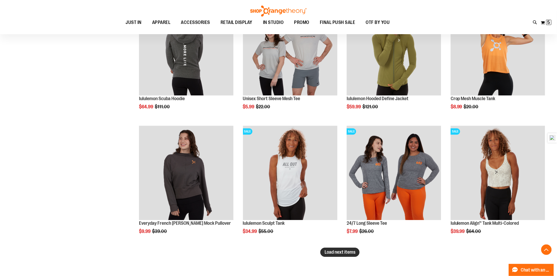
click at [341, 251] on span "Load next items" at bounding box center [339, 252] width 31 height 5
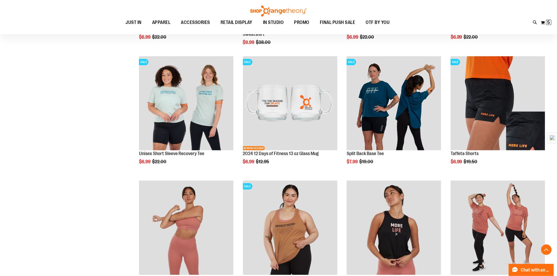
scroll to position [5159, 0]
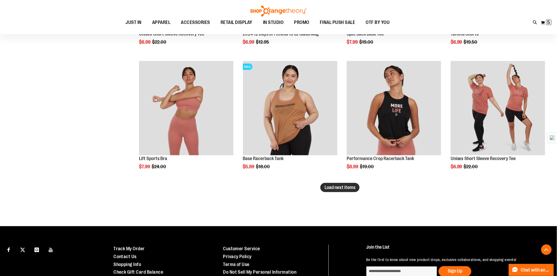
click at [334, 187] on span "Load next items" at bounding box center [339, 187] width 31 height 5
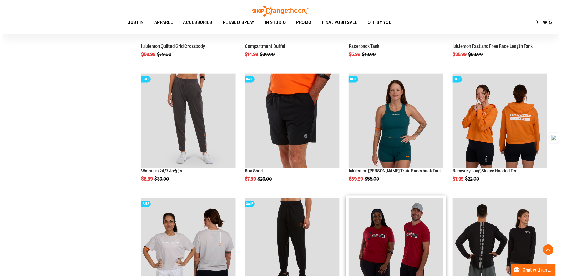
scroll to position [5481, 0]
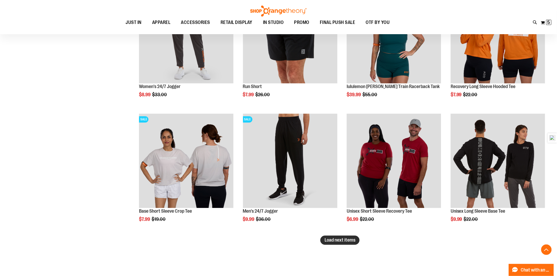
click at [333, 238] on span "Load next items" at bounding box center [339, 240] width 31 height 5
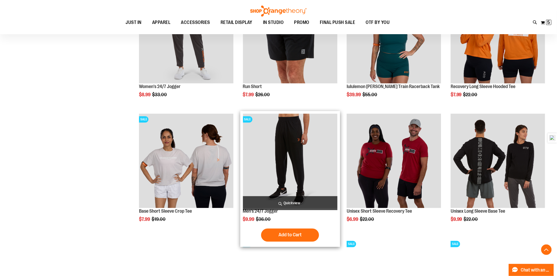
click at [271, 201] on span "Quickview" at bounding box center [290, 203] width 94 height 14
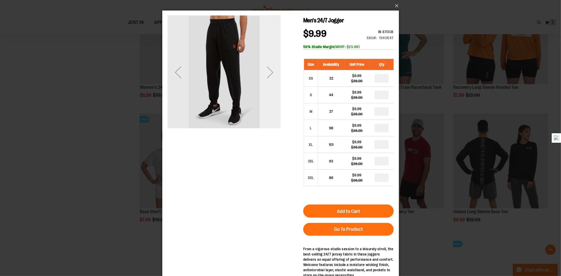
click at [270, 98] on div "Next" at bounding box center [269, 72] width 21 height 113
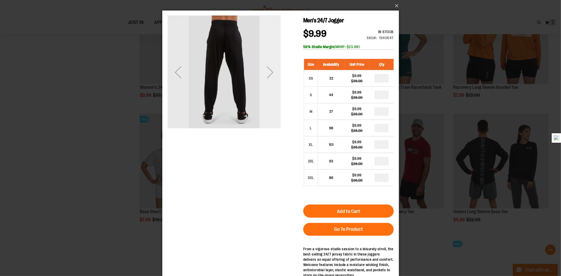
click at [269, 108] on div "Next" at bounding box center [269, 72] width 21 height 113
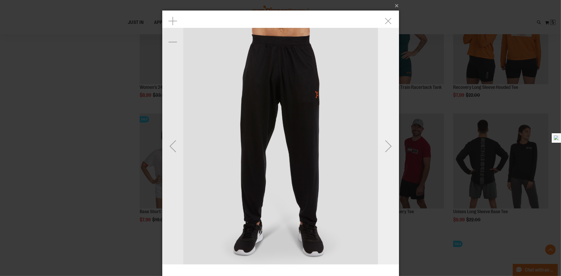
click at [386, 136] on div "Next" at bounding box center [388, 146] width 21 height 21
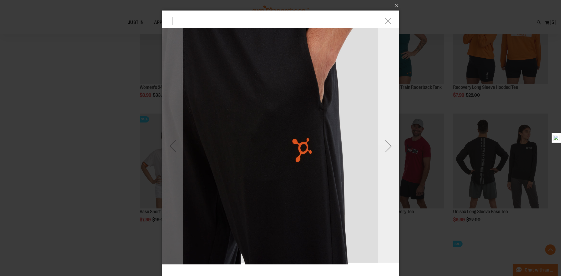
click at [383, 132] on div "Next" at bounding box center [388, 146] width 21 height 271
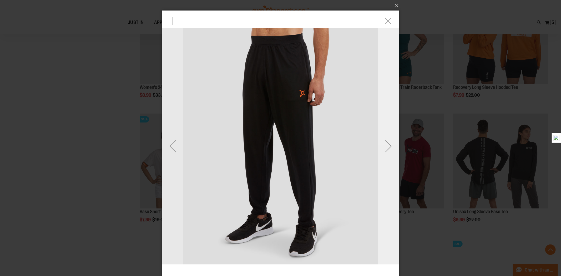
click at [383, 132] on div "Next" at bounding box center [388, 146] width 21 height 271
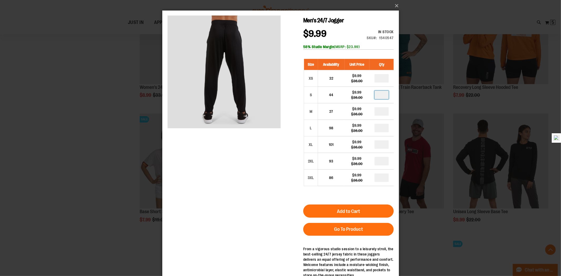
drag, startPoint x: 381, startPoint y: 96, endPoint x: 399, endPoint y: 97, distance: 18.4
click at [399, 97] on html "Skip to Content The store will not work correctly when cookies are disabled. Me…" at bounding box center [280, 158] width 237 height 294
type input "*"
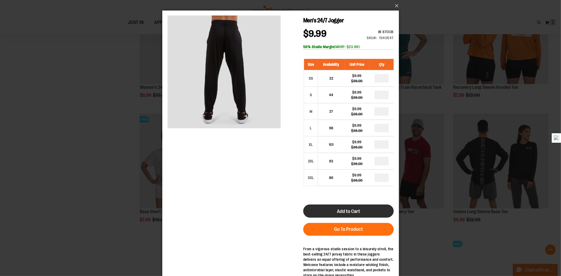
click at [361, 209] on button "Add to Cart" at bounding box center [348, 211] width 91 height 13
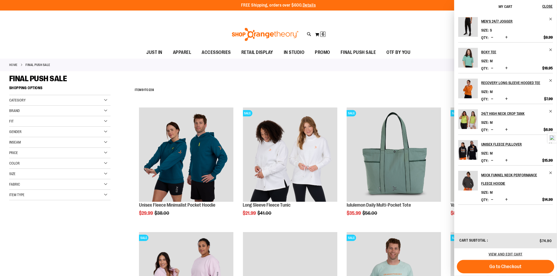
click at [65, 218] on div "Recently Ordered Last Ordered Items Add to Cart Full Zip Fleece Hoodie Add to C…" at bounding box center [65, 216] width 112 height 11
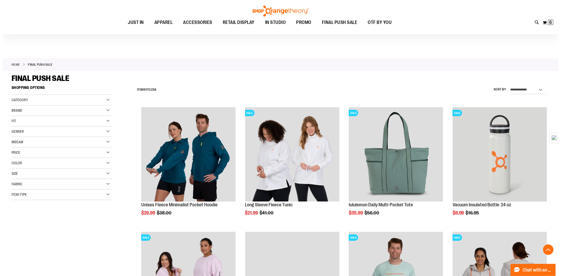
scroll to position [5657, 0]
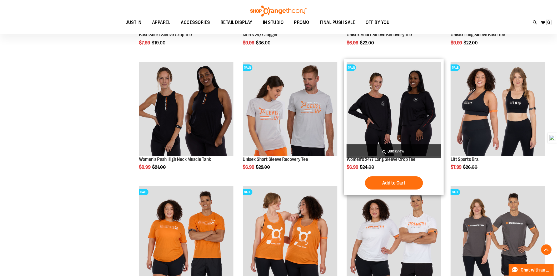
click at [372, 151] on span "Quickview" at bounding box center [394, 151] width 94 height 14
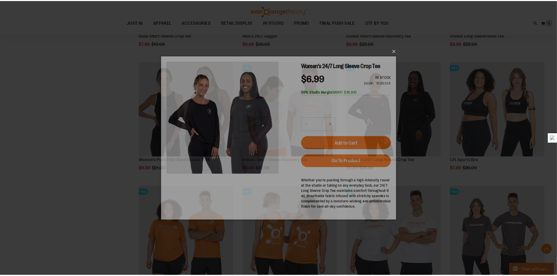
scroll to position [0, 0]
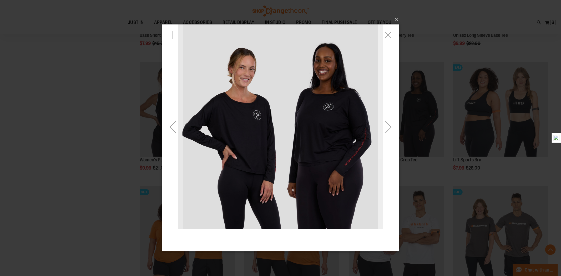
click at [378, 121] on div "Next" at bounding box center [388, 127] width 21 height 21
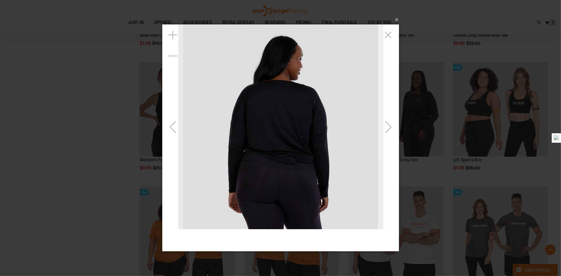
click at [378, 121] on div "Next" at bounding box center [388, 127] width 21 height 21
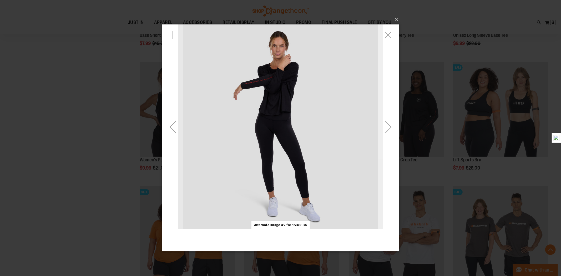
click at [378, 121] on div "Next" at bounding box center [388, 127] width 21 height 21
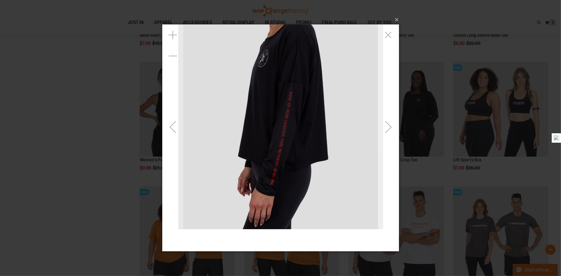
click at [378, 121] on div "Next" at bounding box center [388, 127] width 21 height 21
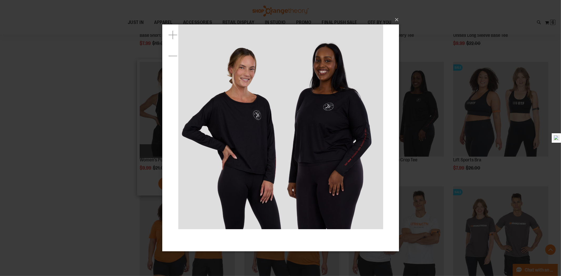
click at [141, 142] on div "×" at bounding box center [280, 138] width 561 height 276
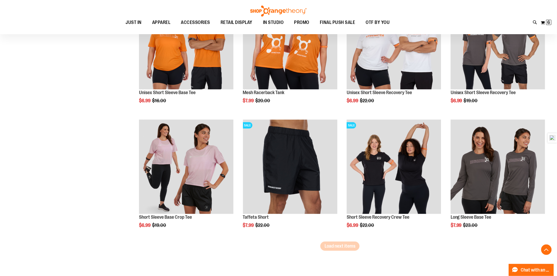
scroll to position [5891, 0]
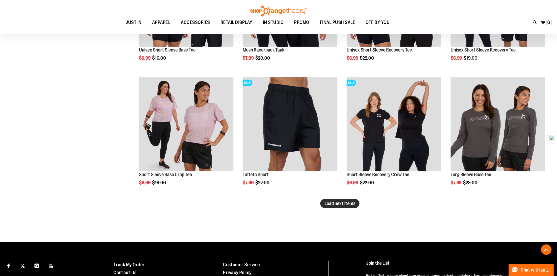
click at [330, 203] on span "Load next items" at bounding box center [339, 203] width 31 height 5
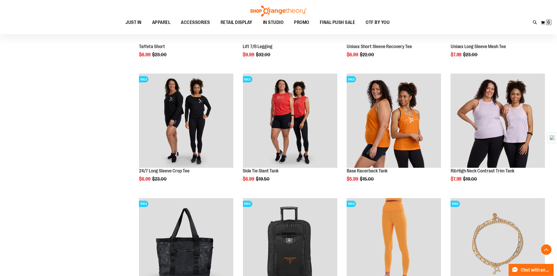
scroll to position [6184, 0]
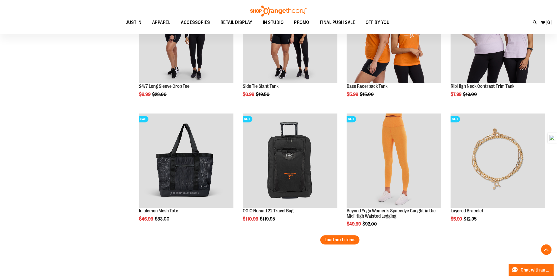
scroll to position [6271, 0]
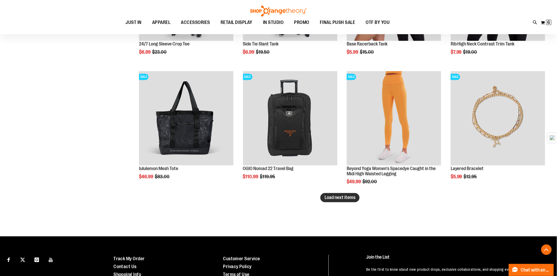
click at [344, 197] on span "Load next items" at bounding box center [339, 197] width 31 height 5
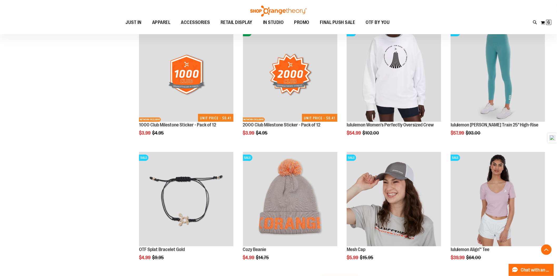
scroll to position [6622, 0]
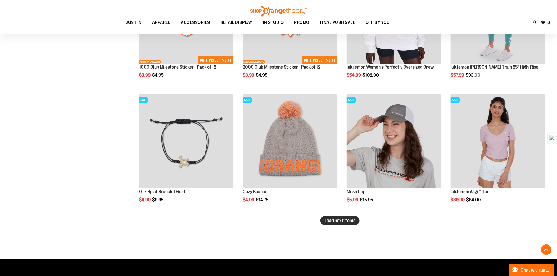
click at [341, 219] on span "Load next items" at bounding box center [339, 220] width 31 height 5
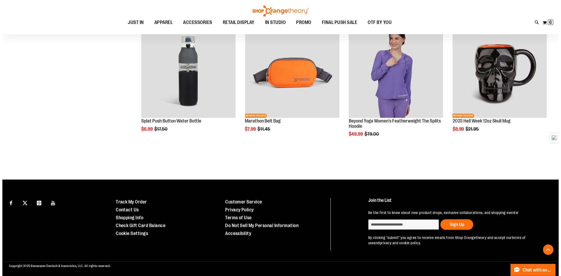
scroll to position [7069, 0]
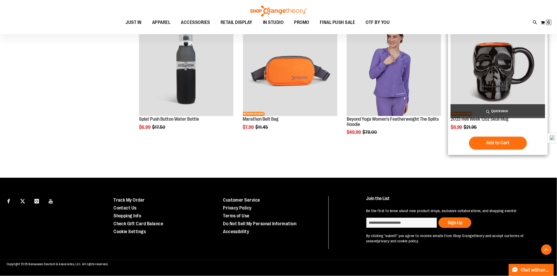
click at [495, 107] on span "Quickview" at bounding box center [498, 111] width 94 height 14
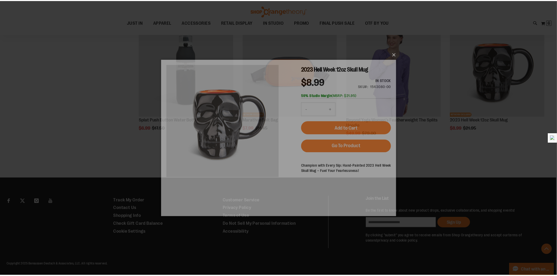
scroll to position [0, 0]
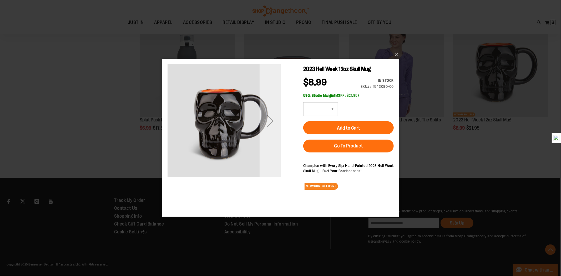
click at [277, 126] on div "Next" at bounding box center [269, 120] width 21 height 21
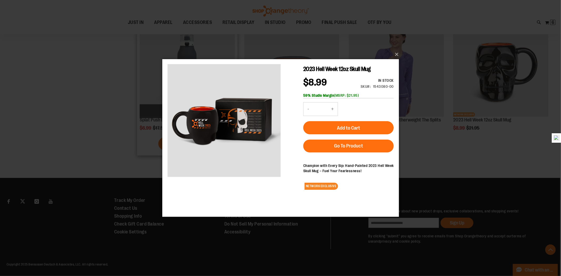
click at [60, 127] on div "×" at bounding box center [280, 138] width 561 height 276
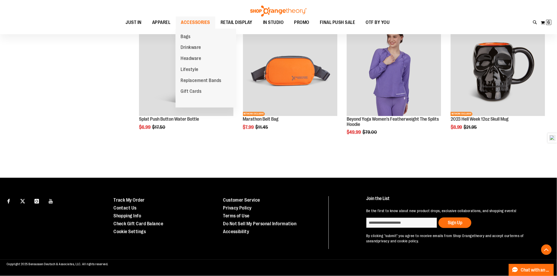
click at [206, 24] on span "ACCESSORIES" at bounding box center [195, 23] width 29 height 12
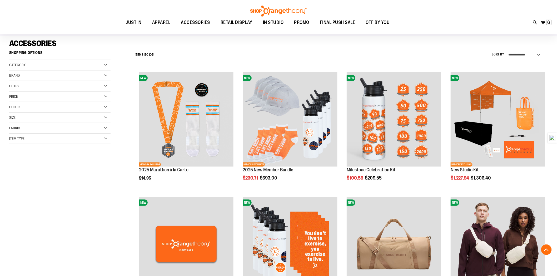
scroll to position [88, 0]
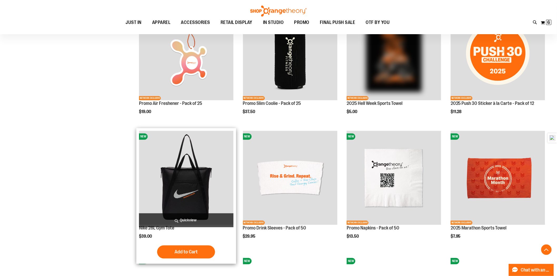
scroll to position [556, 0]
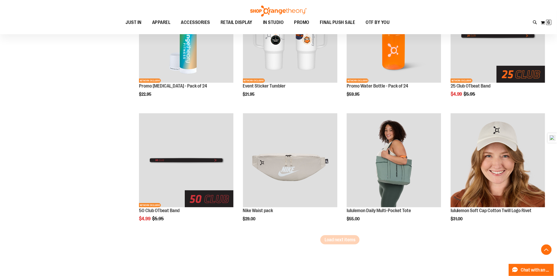
scroll to position [994, 0]
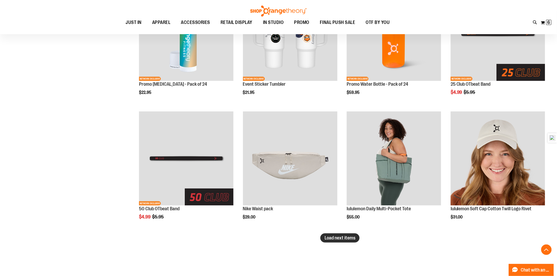
click at [337, 237] on span "Load next items" at bounding box center [339, 238] width 31 height 5
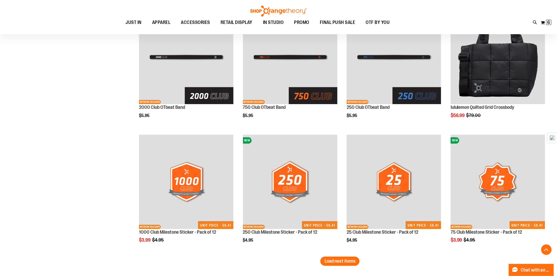
scroll to position [1462, 0]
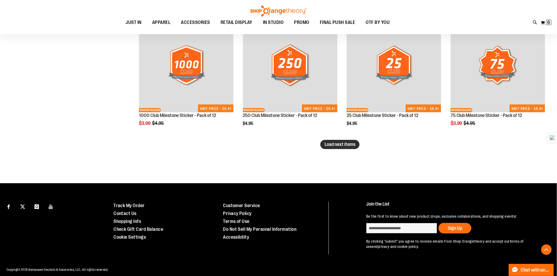
click at [331, 147] on button "Load next items" at bounding box center [339, 144] width 39 height 9
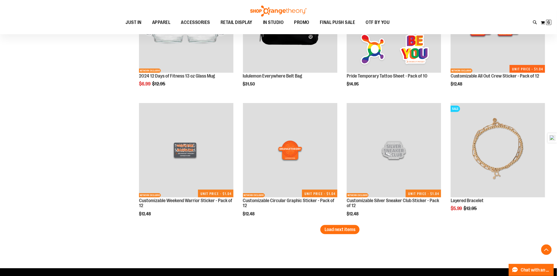
scroll to position [1841, 0]
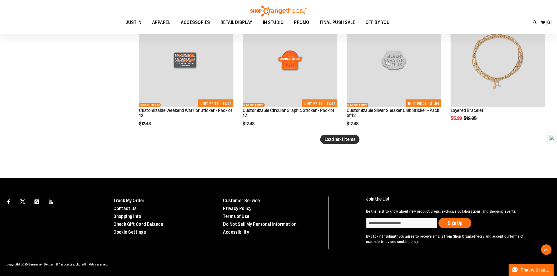
click at [351, 141] on span "Load next items" at bounding box center [339, 139] width 31 height 5
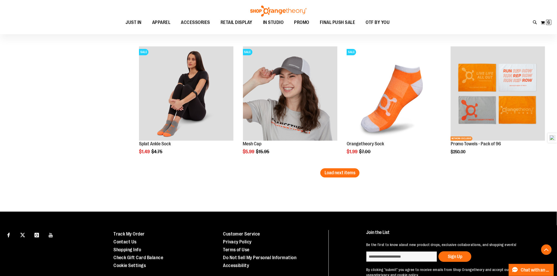
scroll to position [2192, 0]
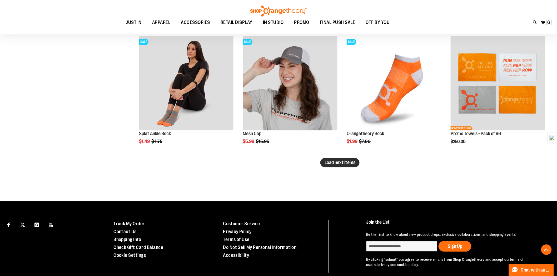
click at [349, 162] on span "Load next items" at bounding box center [339, 162] width 31 height 5
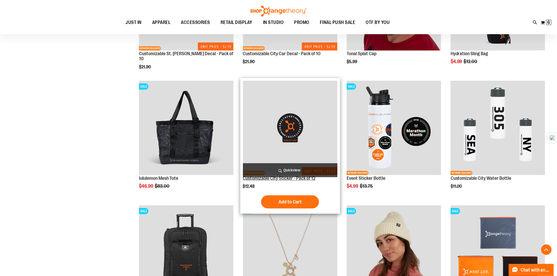
scroll to position [2455, 0]
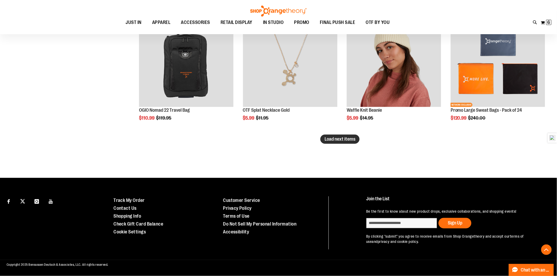
click at [354, 142] on button "Load next items" at bounding box center [339, 139] width 39 height 9
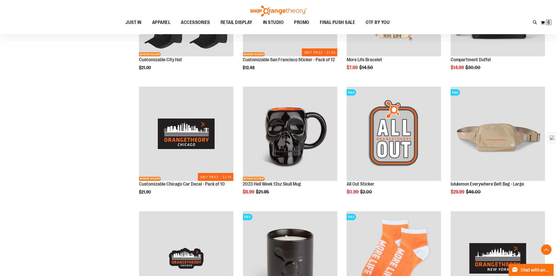
scroll to position [2955, 0]
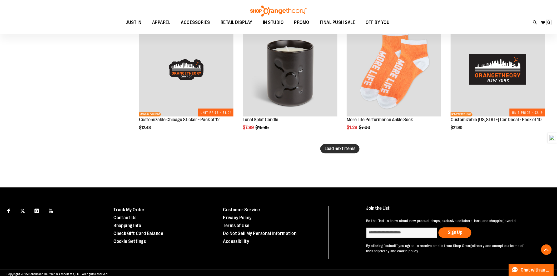
click at [343, 148] on span "Load next items" at bounding box center [339, 148] width 31 height 5
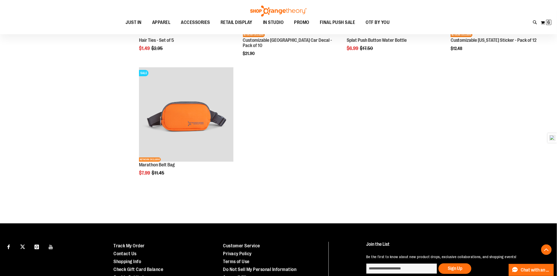
scroll to position [3329, 0]
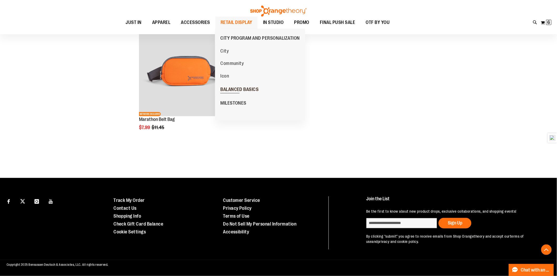
click at [246, 91] on span "BALANCED BASICS" at bounding box center [239, 90] width 38 height 7
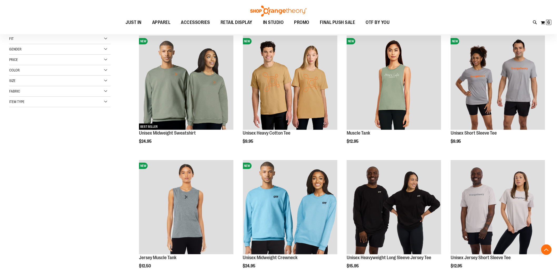
scroll to position [88, 0]
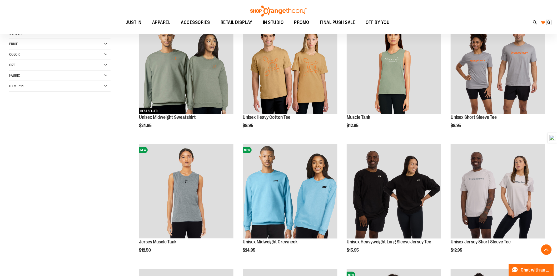
click at [551, 23] on button "My Cart 6 6 items" at bounding box center [546, 22] width 11 height 8
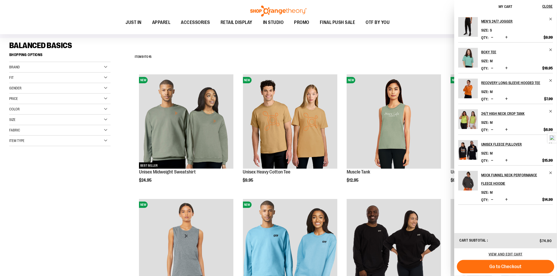
scroll to position [0, 0]
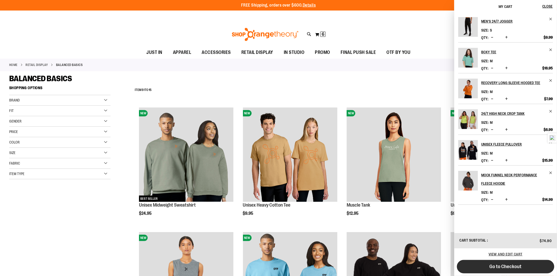
click at [510, 266] on span "Go to Checkout" at bounding box center [506, 267] width 32 height 6
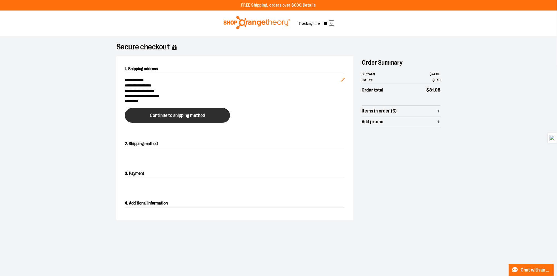
click at [127, 111] on button "Continue to shipping method" at bounding box center [177, 115] width 105 height 15
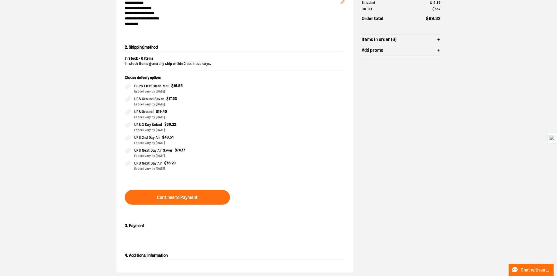
scroll to position [90, 0]
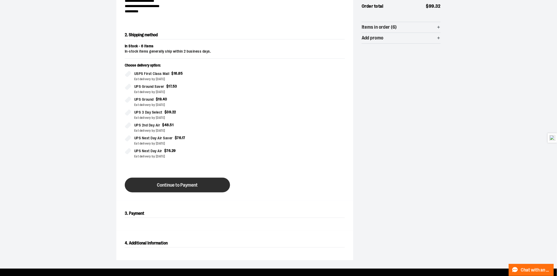
click at [212, 187] on button "Continue to Payment" at bounding box center [177, 185] width 105 height 15
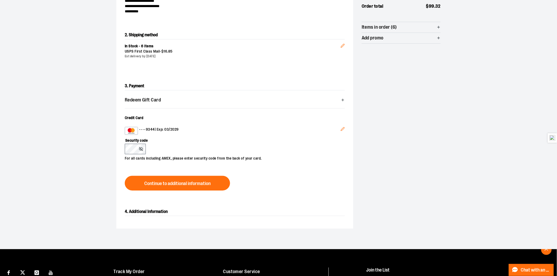
click at [341, 129] on icon "Edit" at bounding box center [343, 129] width 4 height 4
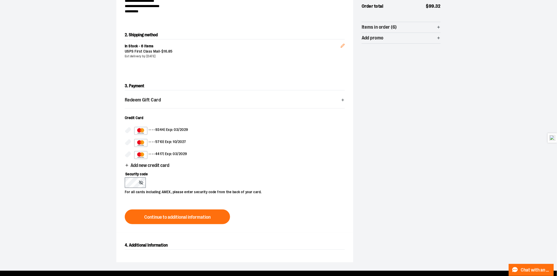
click at [170, 157] on div "•••• 4417 | Exp: 03/2029" at bounding box center [160, 155] width 53 height 8
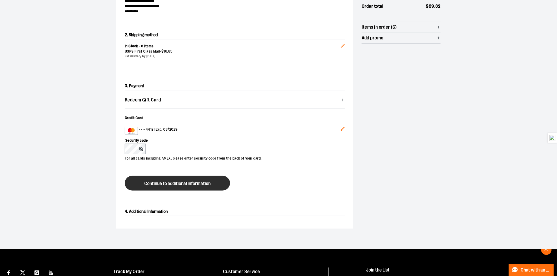
click at [178, 186] on span "Continue to additional information" at bounding box center [177, 183] width 66 height 5
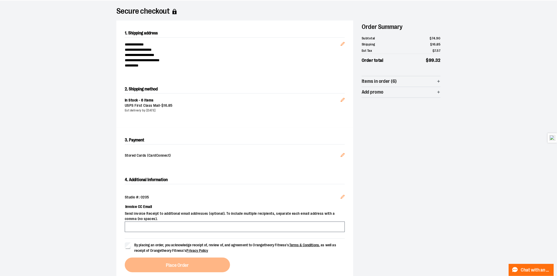
scroll to position [32, 0]
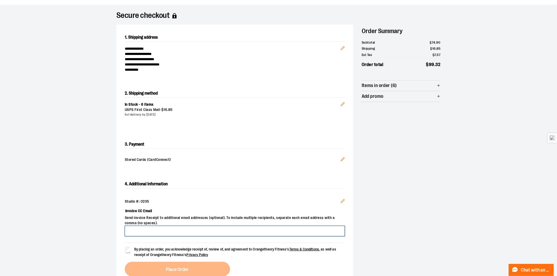
click at [162, 229] on input "Invoice CC Email" at bounding box center [235, 231] width 220 height 11
type input "**********"
click at [393, 81] on span "Items in order (6)" at bounding box center [401, 86] width 79 height 11
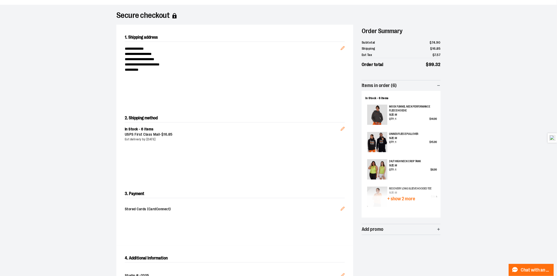
click at [408, 199] on span "+ show 2 more" at bounding box center [401, 199] width 28 height 5
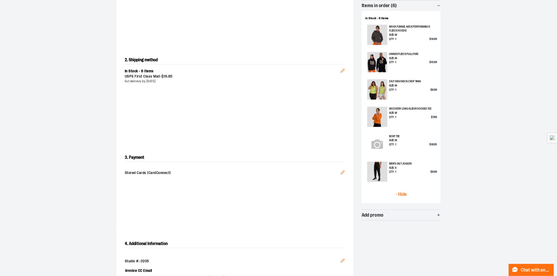
scroll to position [0, 0]
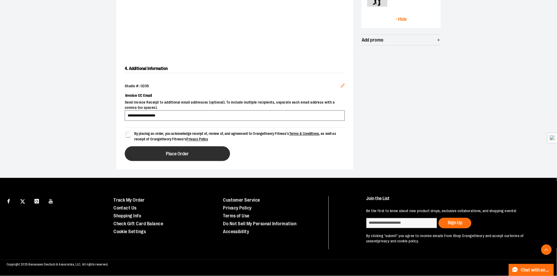
click at [168, 149] on button "Place Order" at bounding box center [177, 154] width 105 height 15
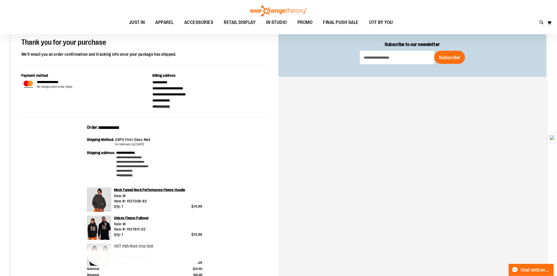
scroll to position [58, 0]
